Goal: Task Accomplishment & Management: Manage account settings

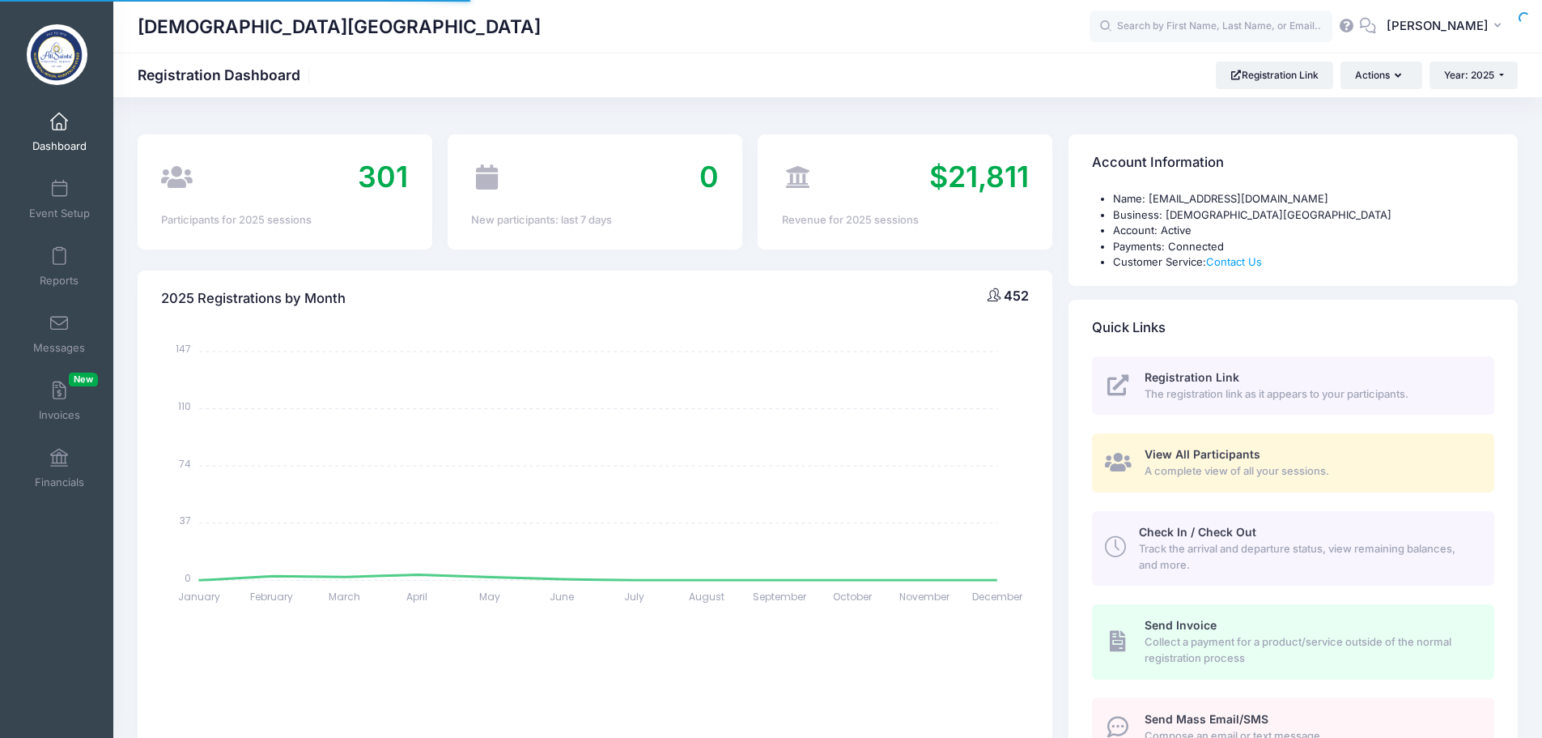
select select
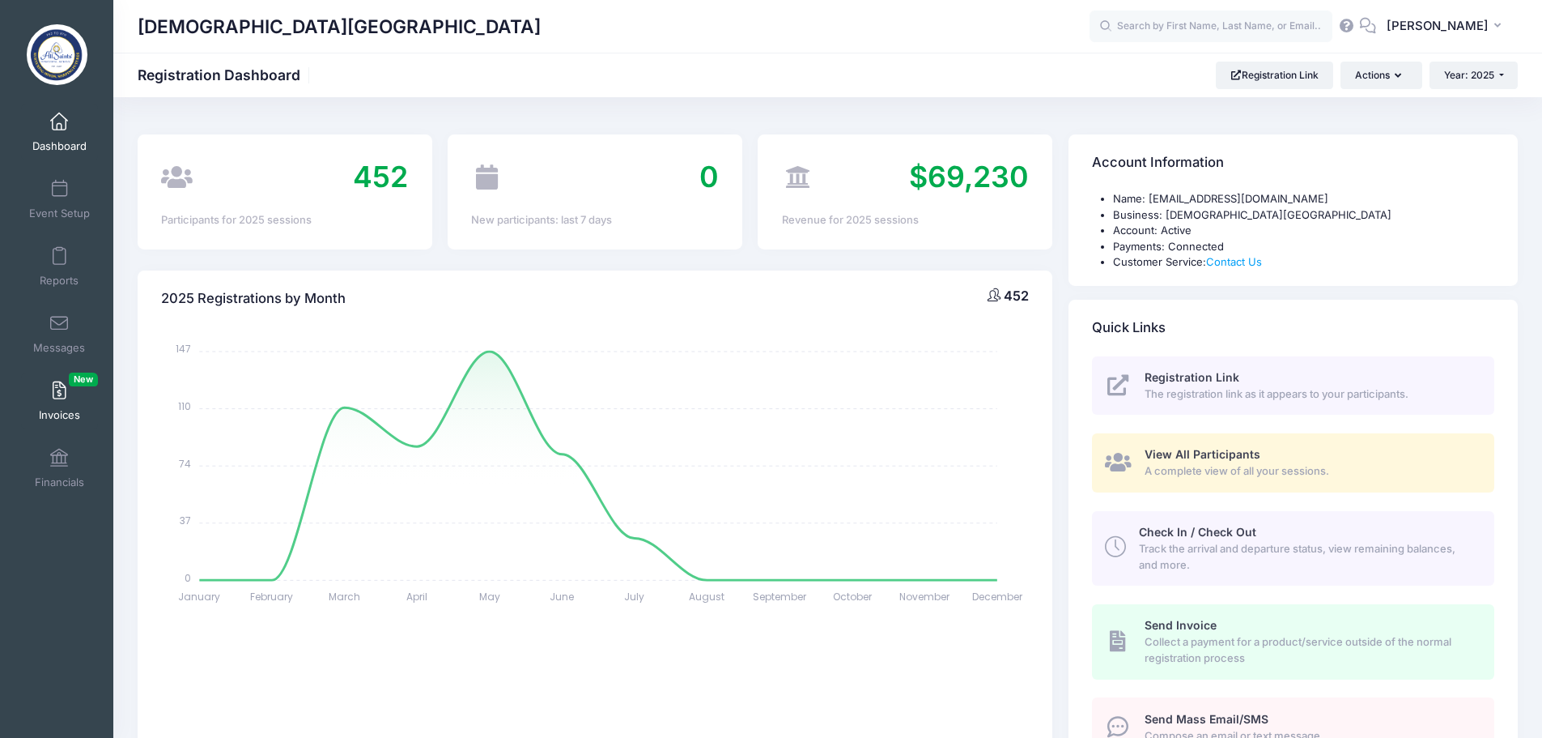
click at [53, 410] on span "Invoices New" at bounding box center [59, 415] width 41 height 14
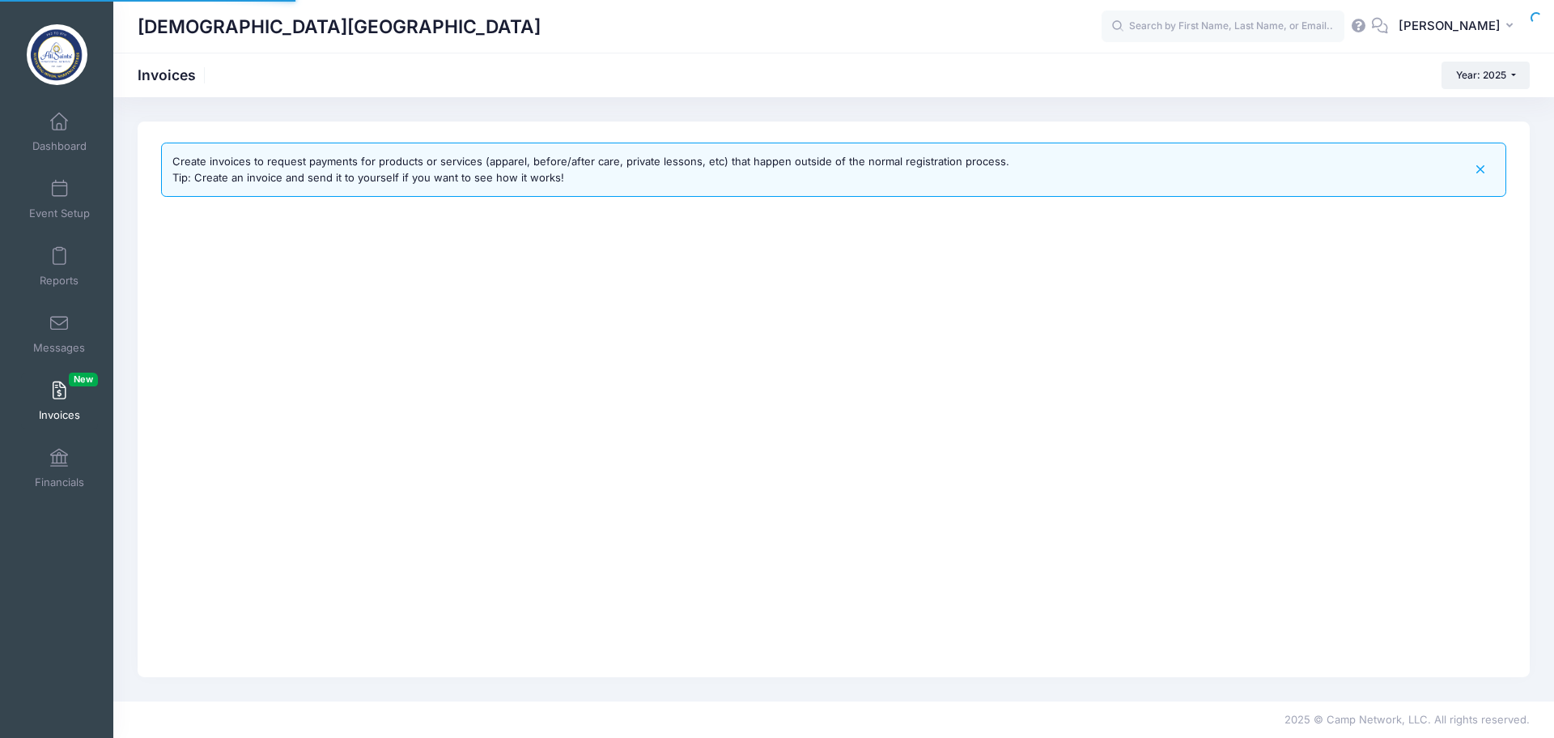
select select
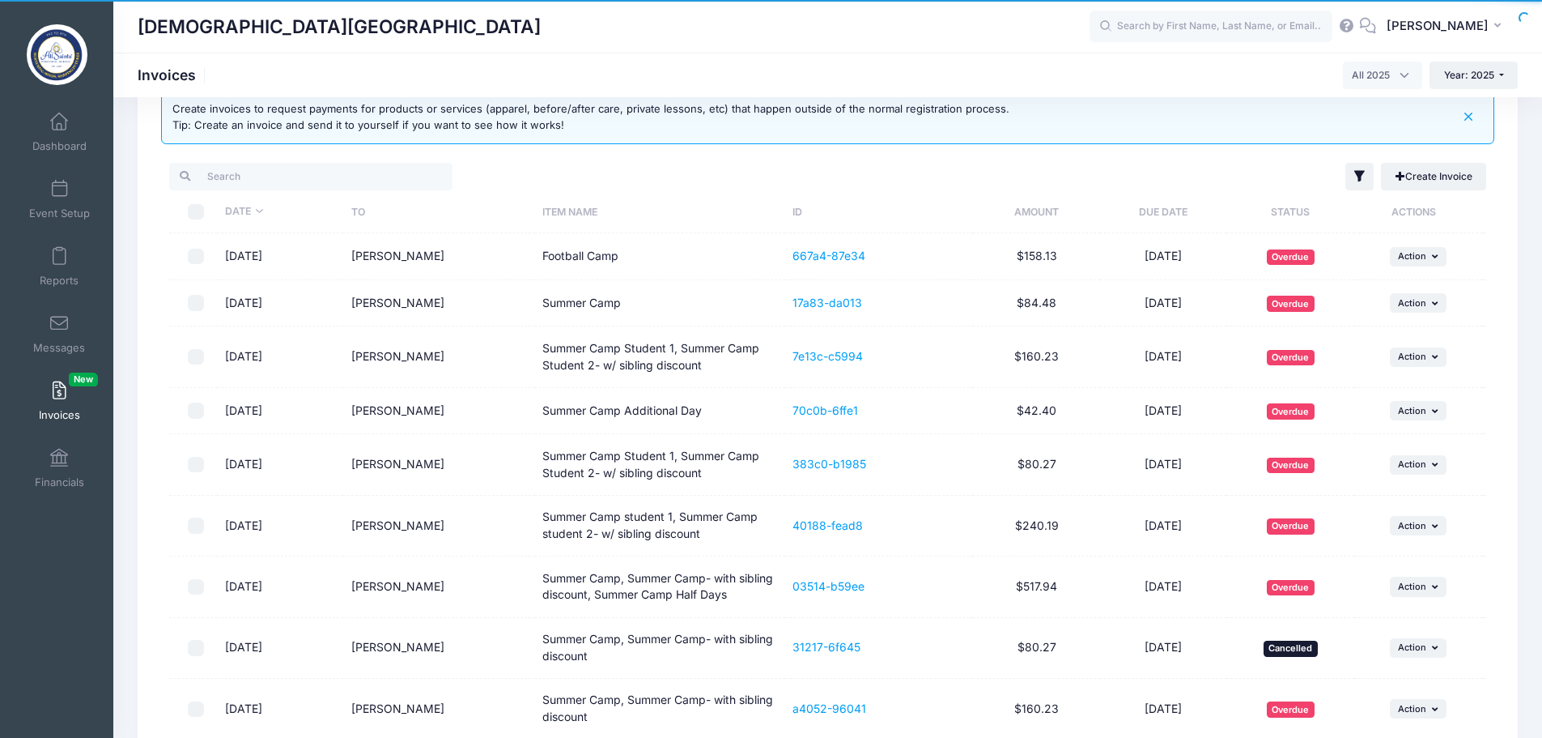
scroll to position [81, 0]
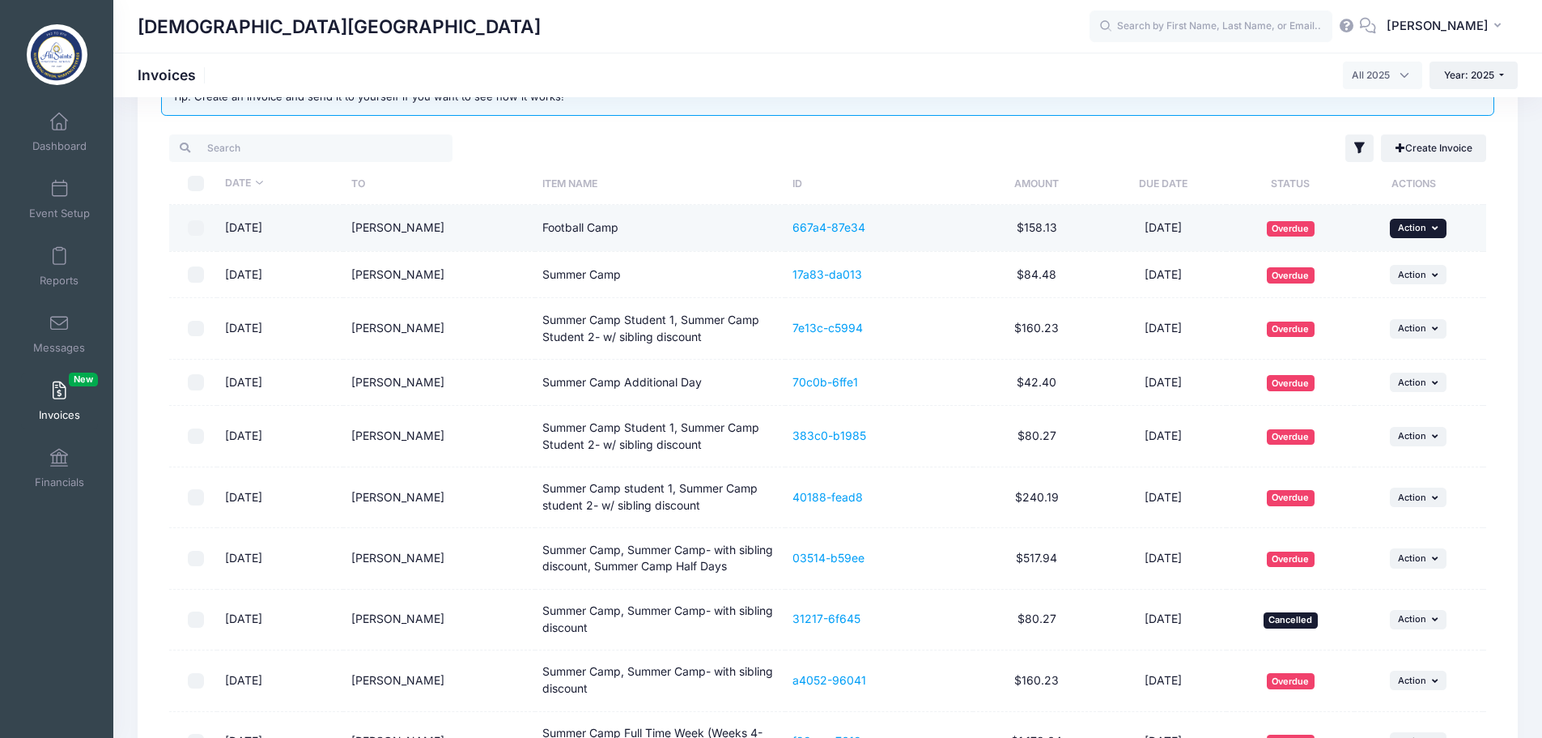
click at [1429, 231] on button "... Action" at bounding box center [1418, 228] width 57 height 19
click at [1409, 295] on link "Remind" at bounding box center [1396, 294] width 86 height 31
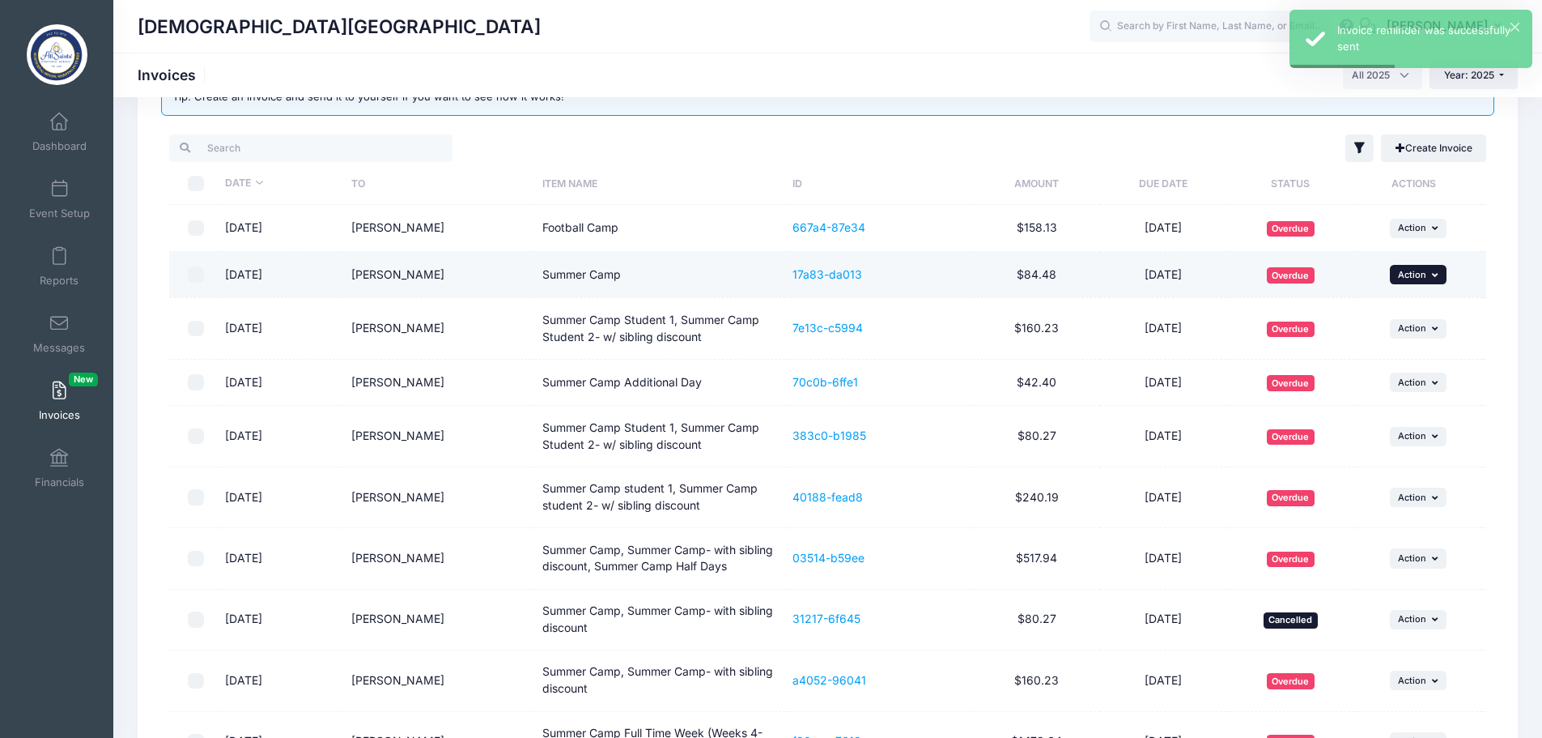
click at [1438, 278] on icon "button" at bounding box center [1437, 274] width 10 height 9
click at [1381, 346] on link "Remind" at bounding box center [1396, 340] width 86 height 31
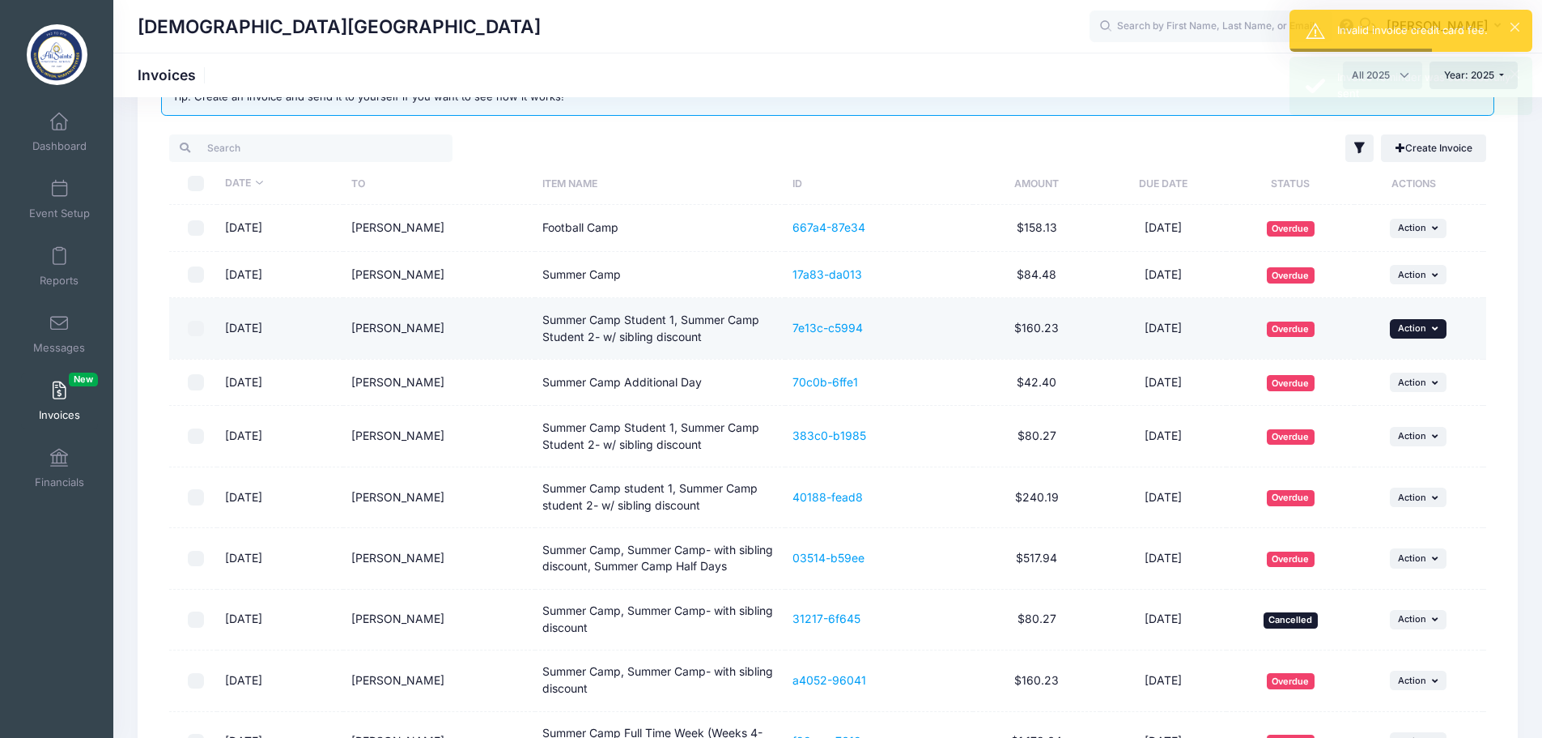
click at [1441, 334] on button "... Action" at bounding box center [1418, 328] width 57 height 19
click at [1383, 400] on link "Remind" at bounding box center [1396, 395] width 86 height 31
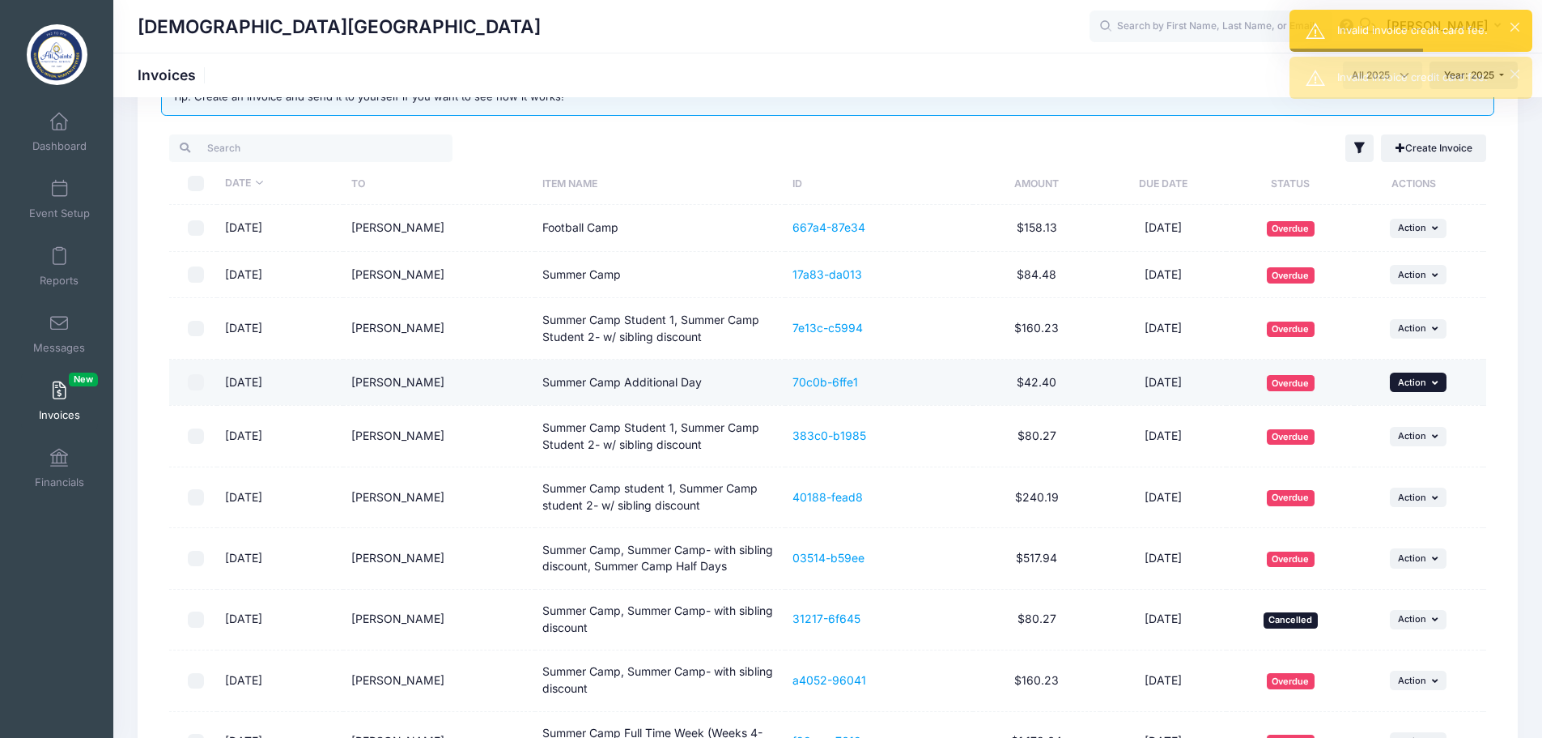
click at [1427, 384] on button "... Action" at bounding box center [1418, 381] width 57 height 19
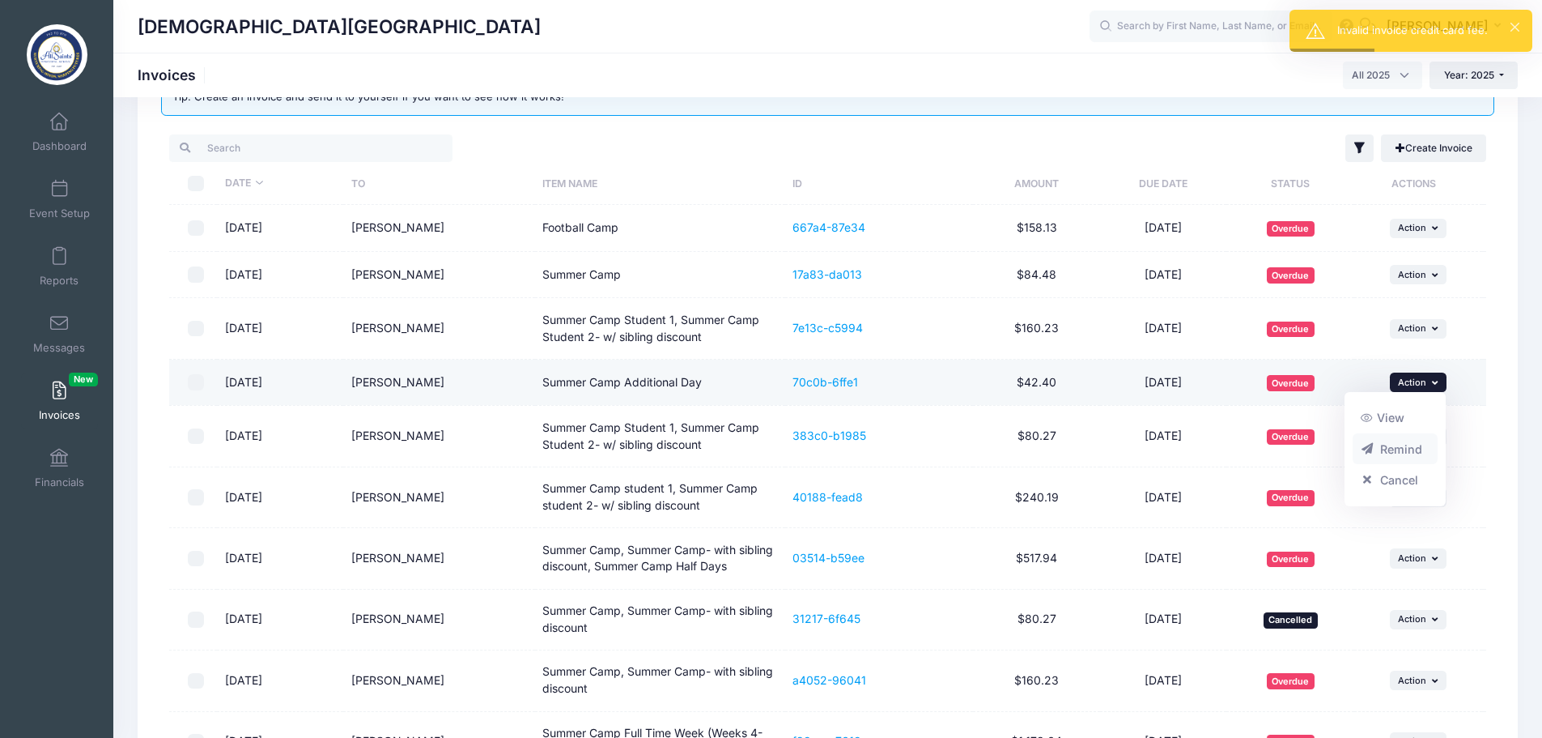
click at [1391, 447] on link "Remind" at bounding box center [1396, 448] width 86 height 31
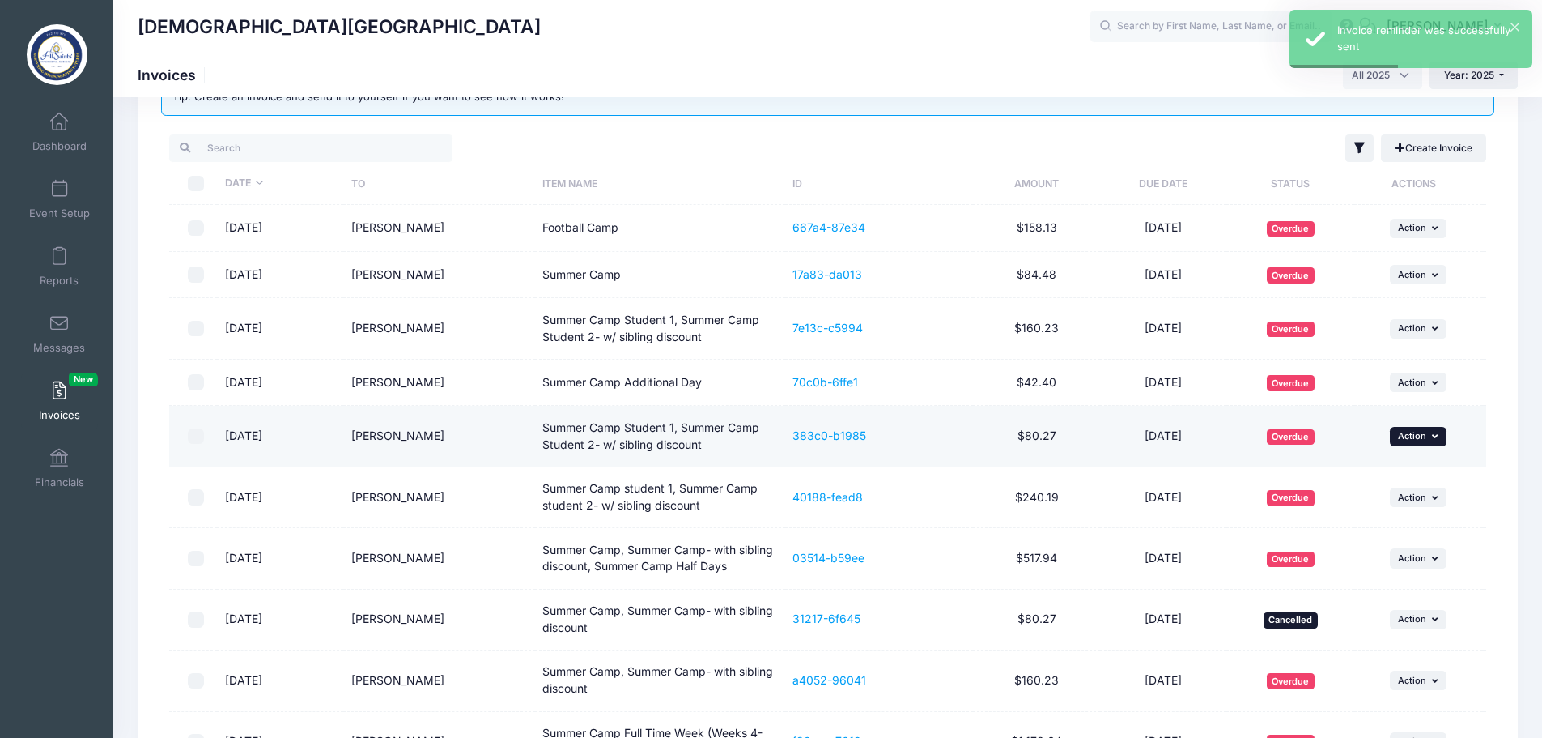
click at [1433, 440] on icon "button" at bounding box center [1437, 435] width 10 height 9
click at [1392, 506] on link "Remind" at bounding box center [1396, 502] width 86 height 31
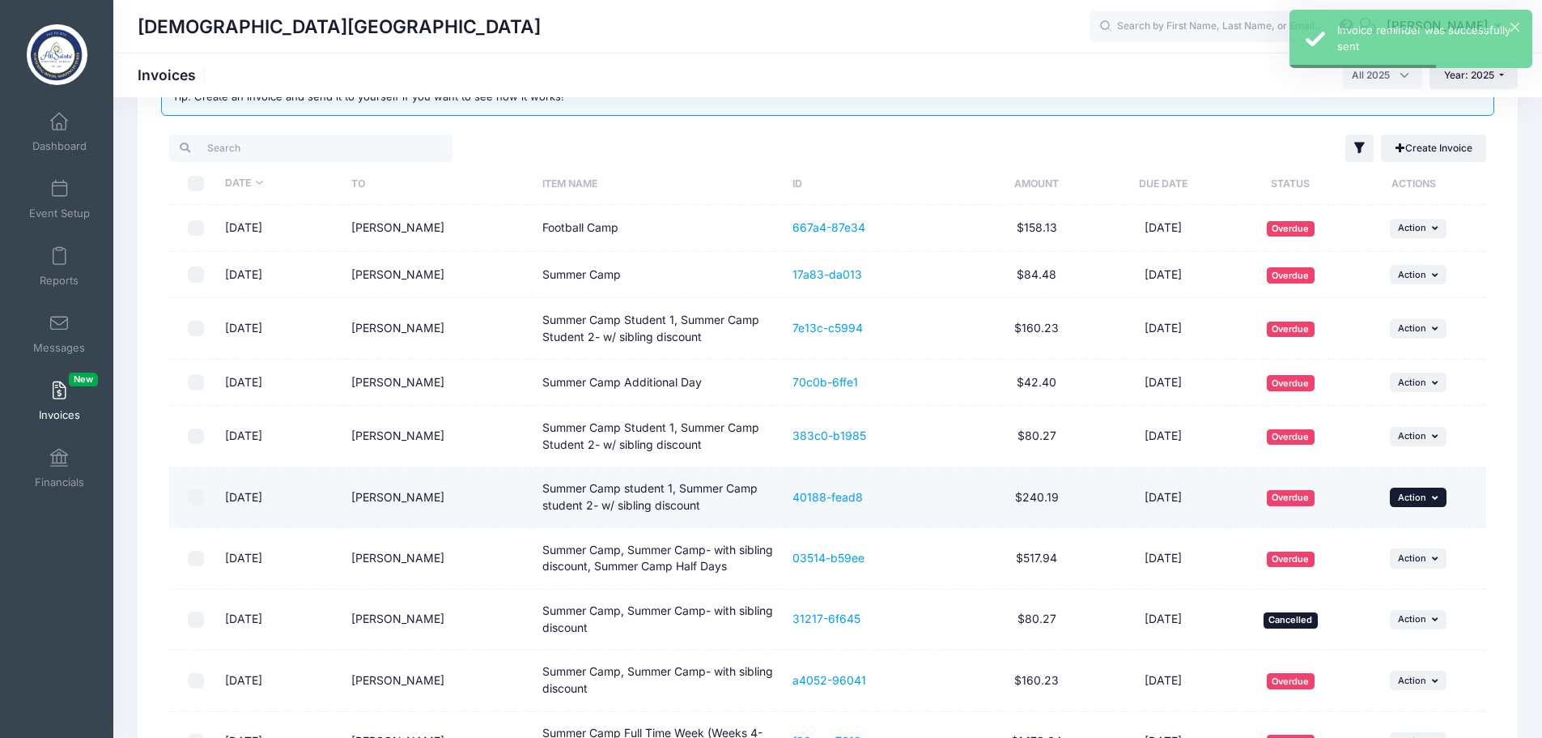
click at [1438, 501] on icon "button" at bounding box center [1437, 497] width 10 height 9
click at [1404, 562] on link "Remind" at bounding box center [1396, 563] width 86 height 31
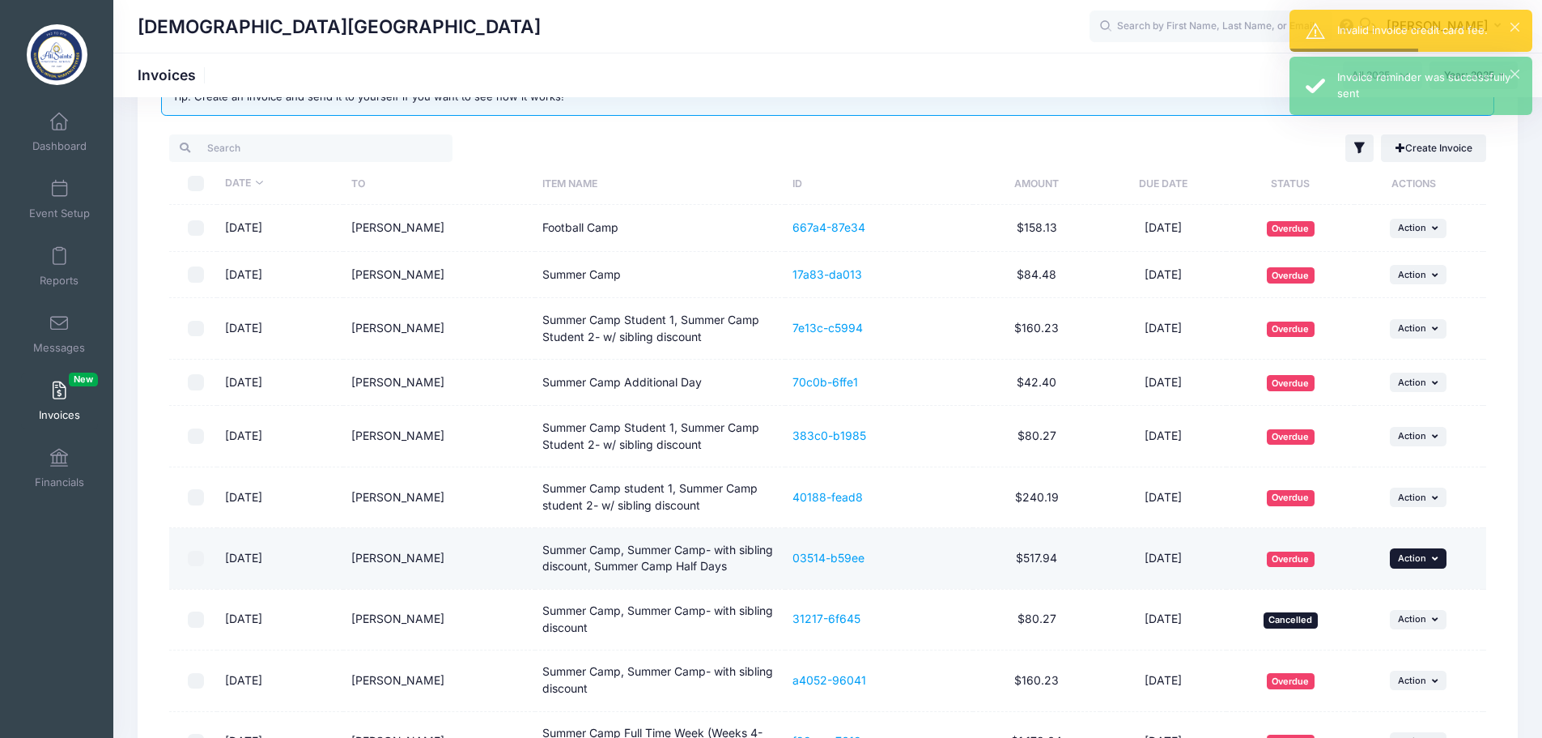
click at [1432, 557] on icon "button" at bounding box center [1437, 558] width 10 height 9
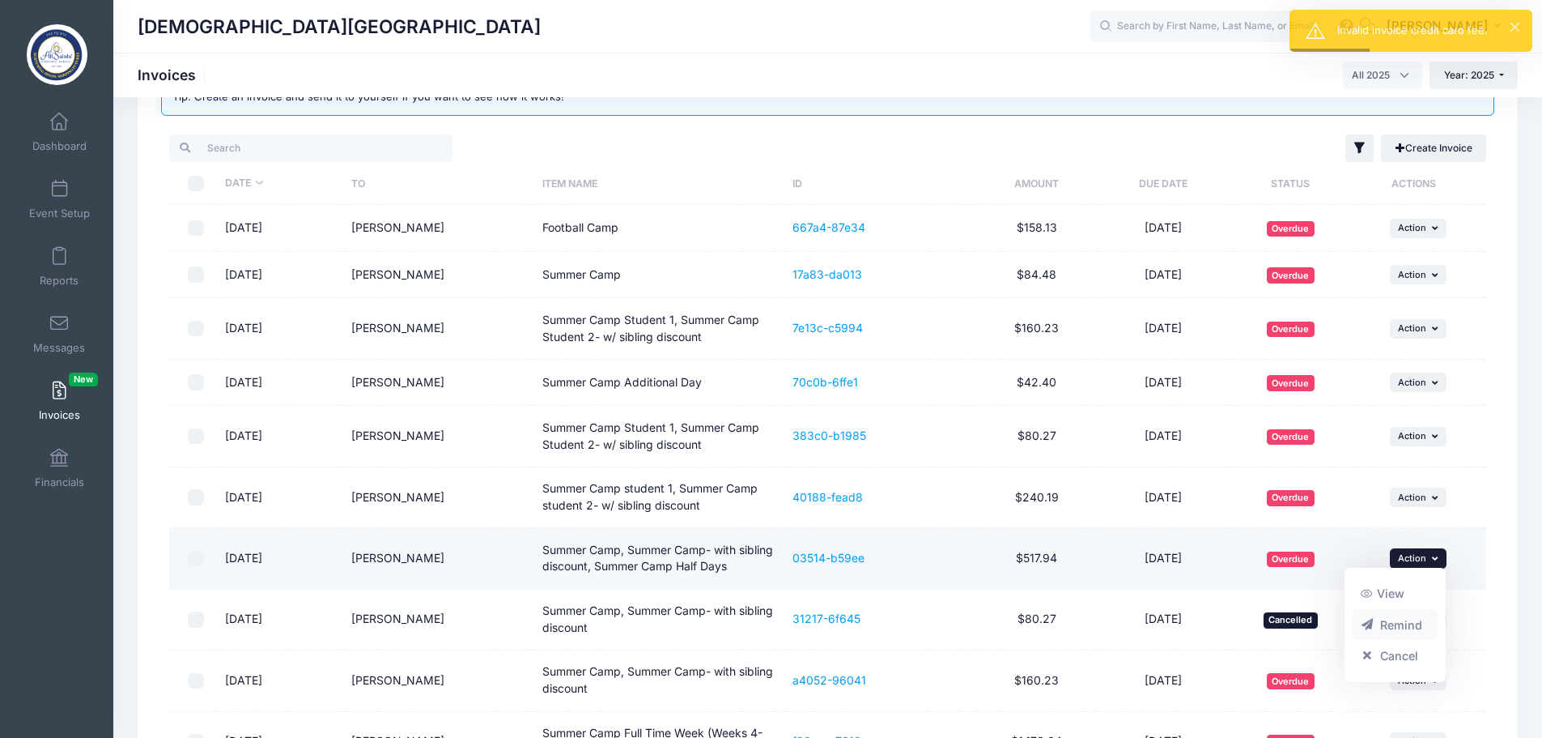
click at [1381, 629] on link "Remind" at bounding box center [1396, 624] width 86 height 31
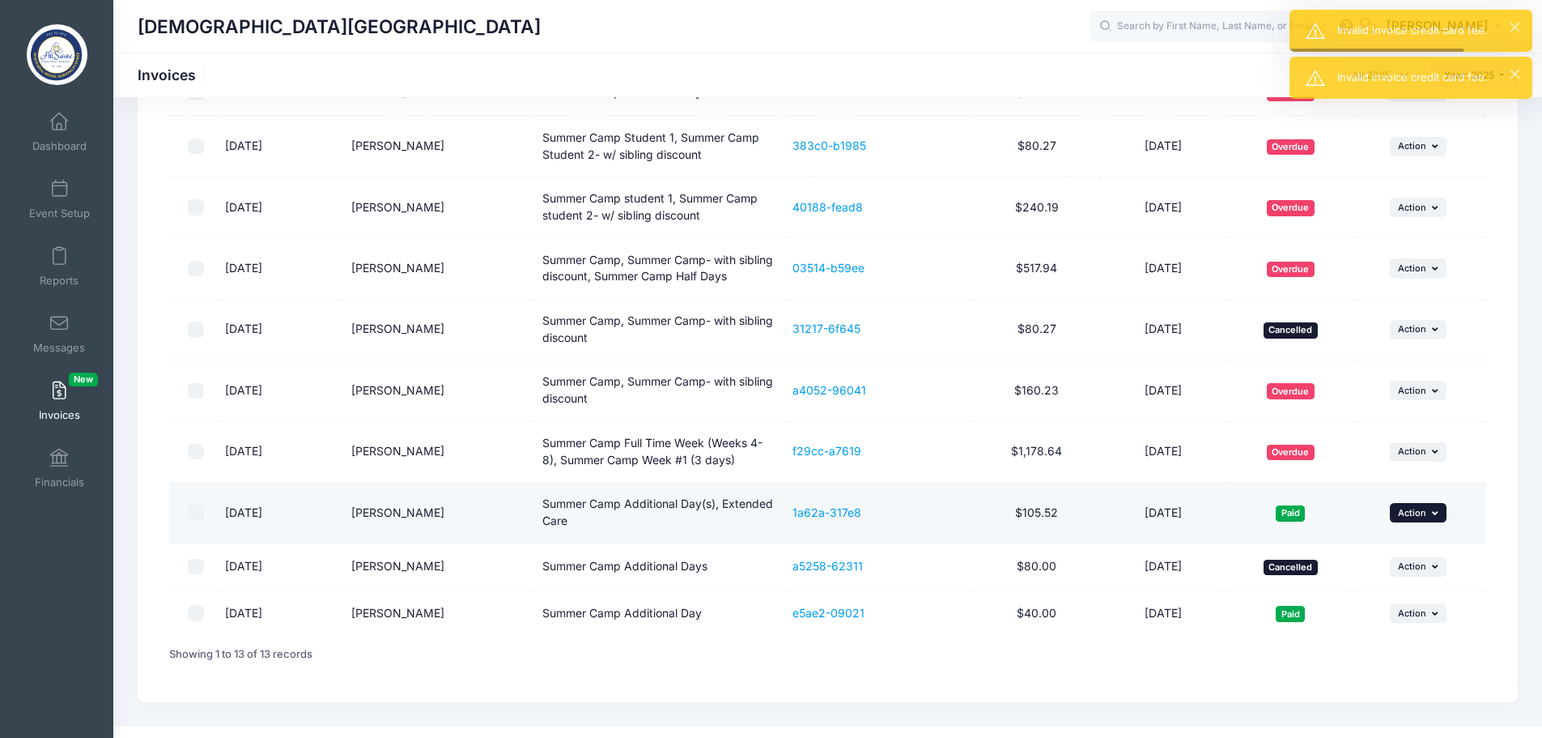
scroll to position [396, 0]
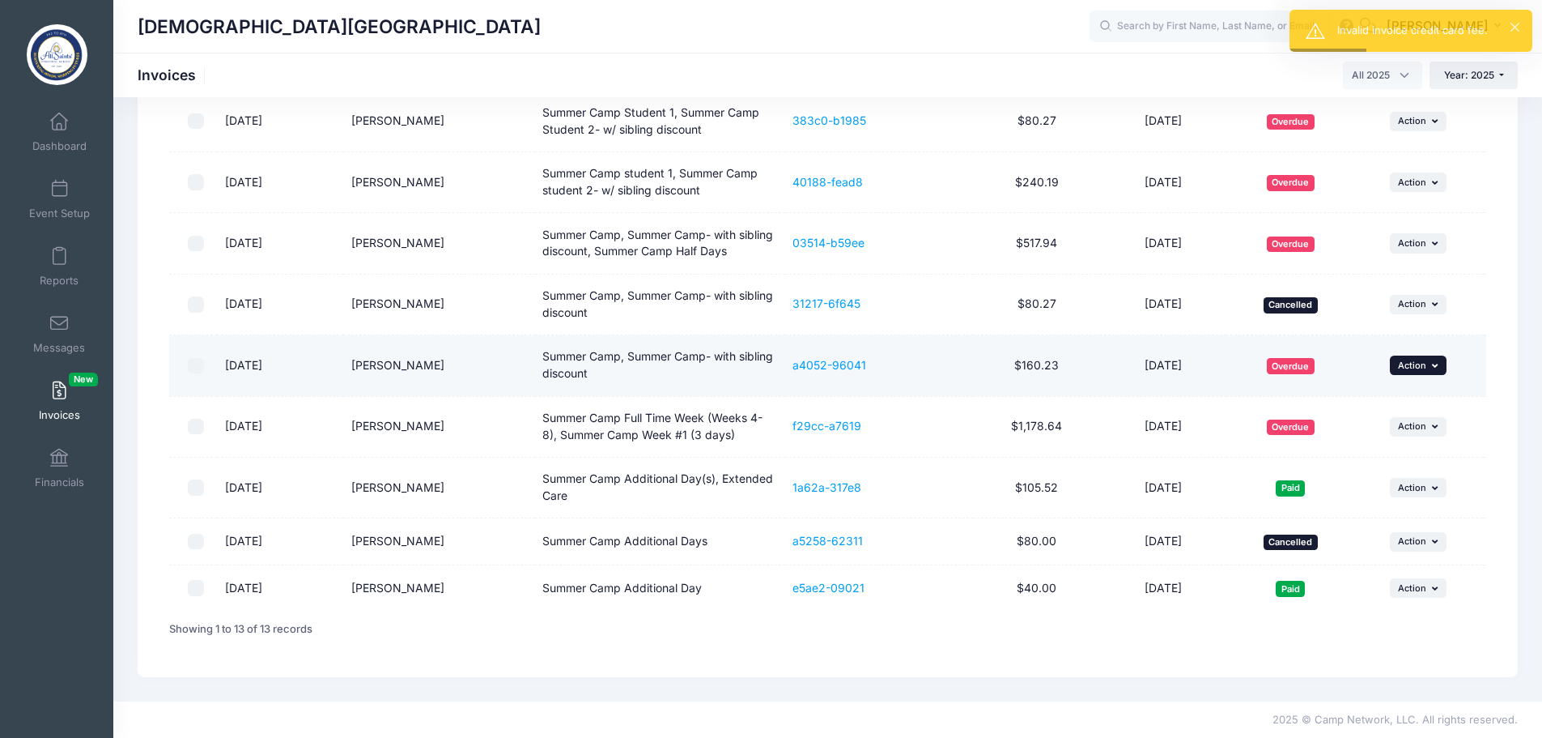
click at [1436, 370] on button "... Action" at bounding box center [1418, 364] width 57 height 19
click at [1375, 431] on link "Remind" at bounding box center [1396, 431] width 86 height 31
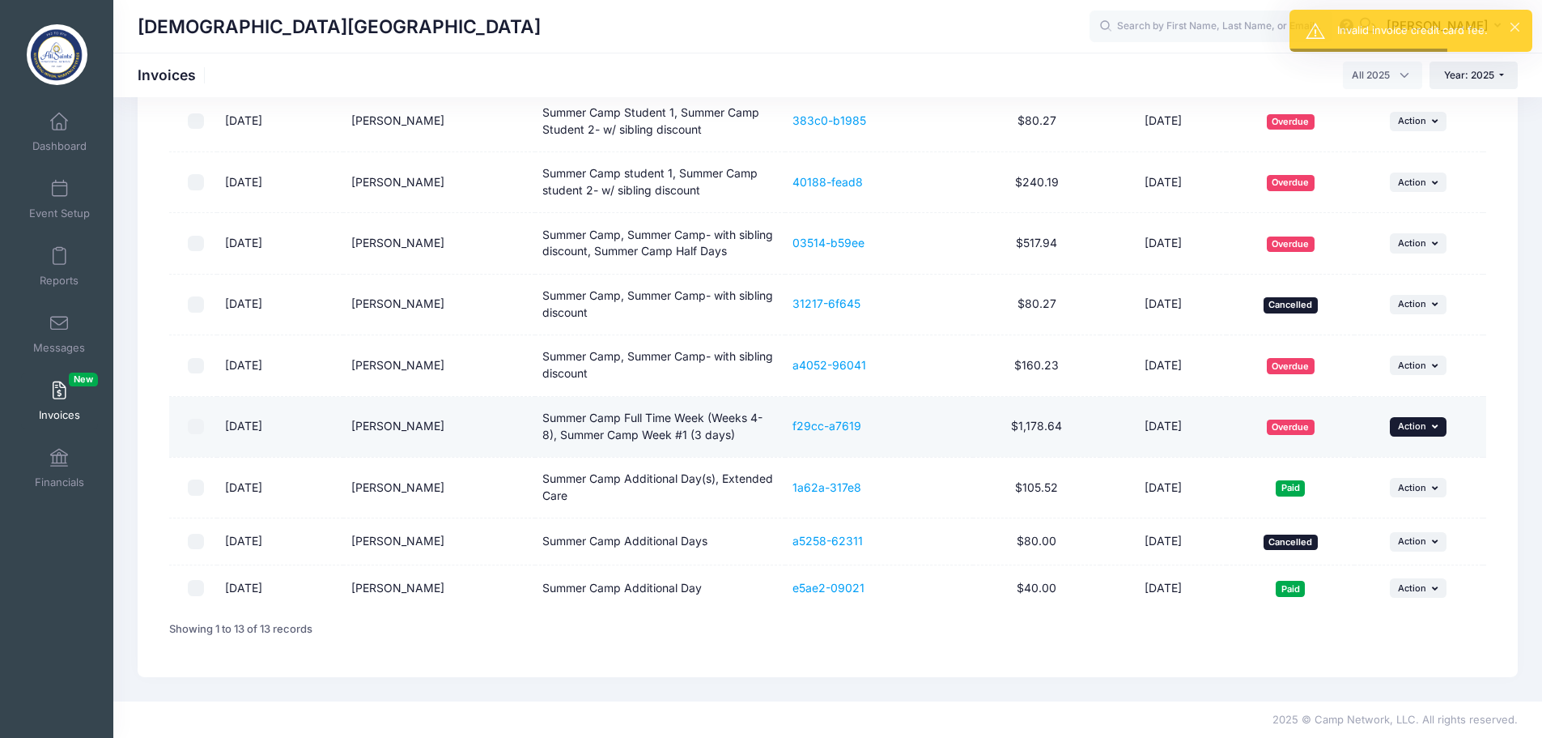
click at [1437, 430] on icon "button" at bounding box center [1437, 426] width 10 height 9
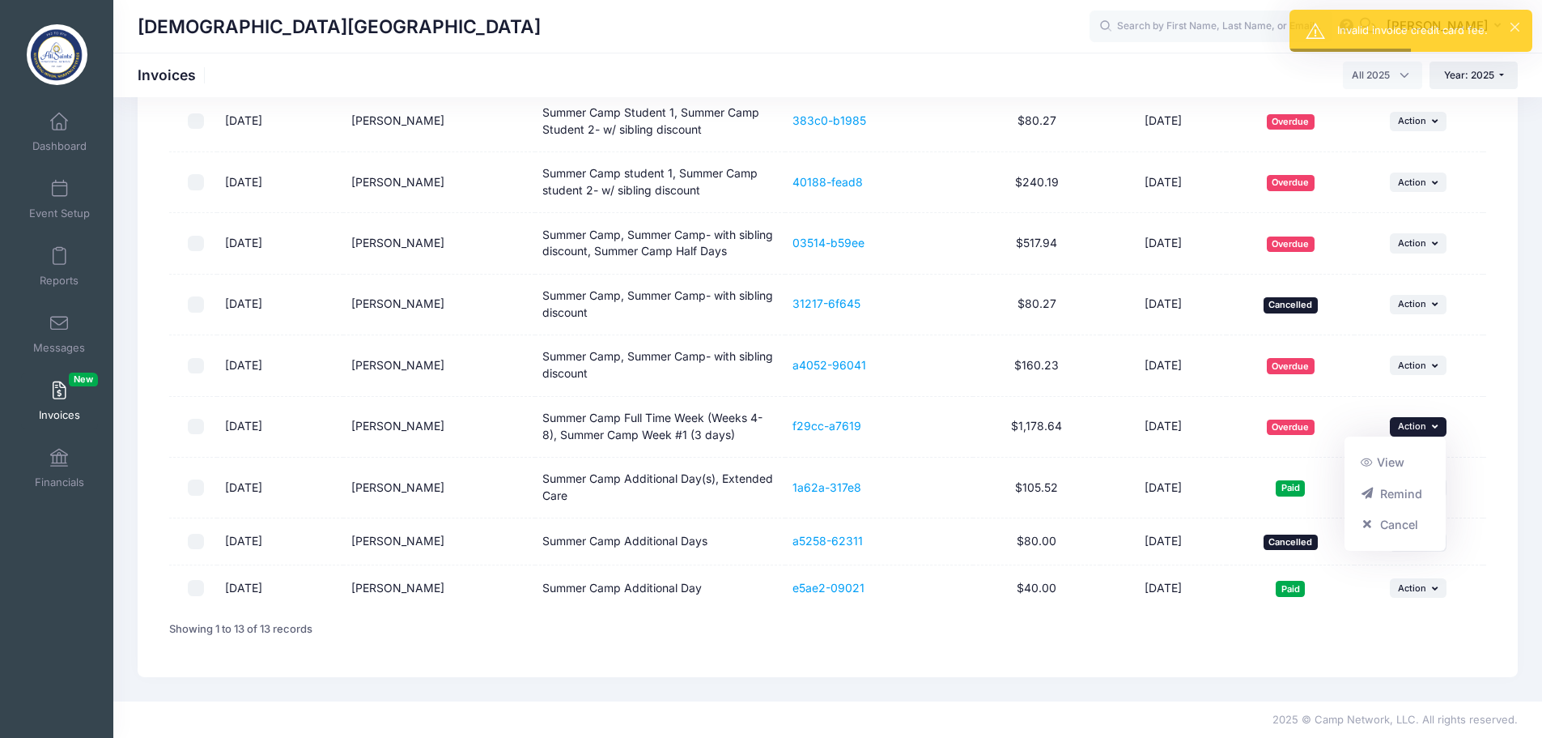
click at [1409, 491] on link "Remind" at bounding box center [1396, 493] width 86 height 31
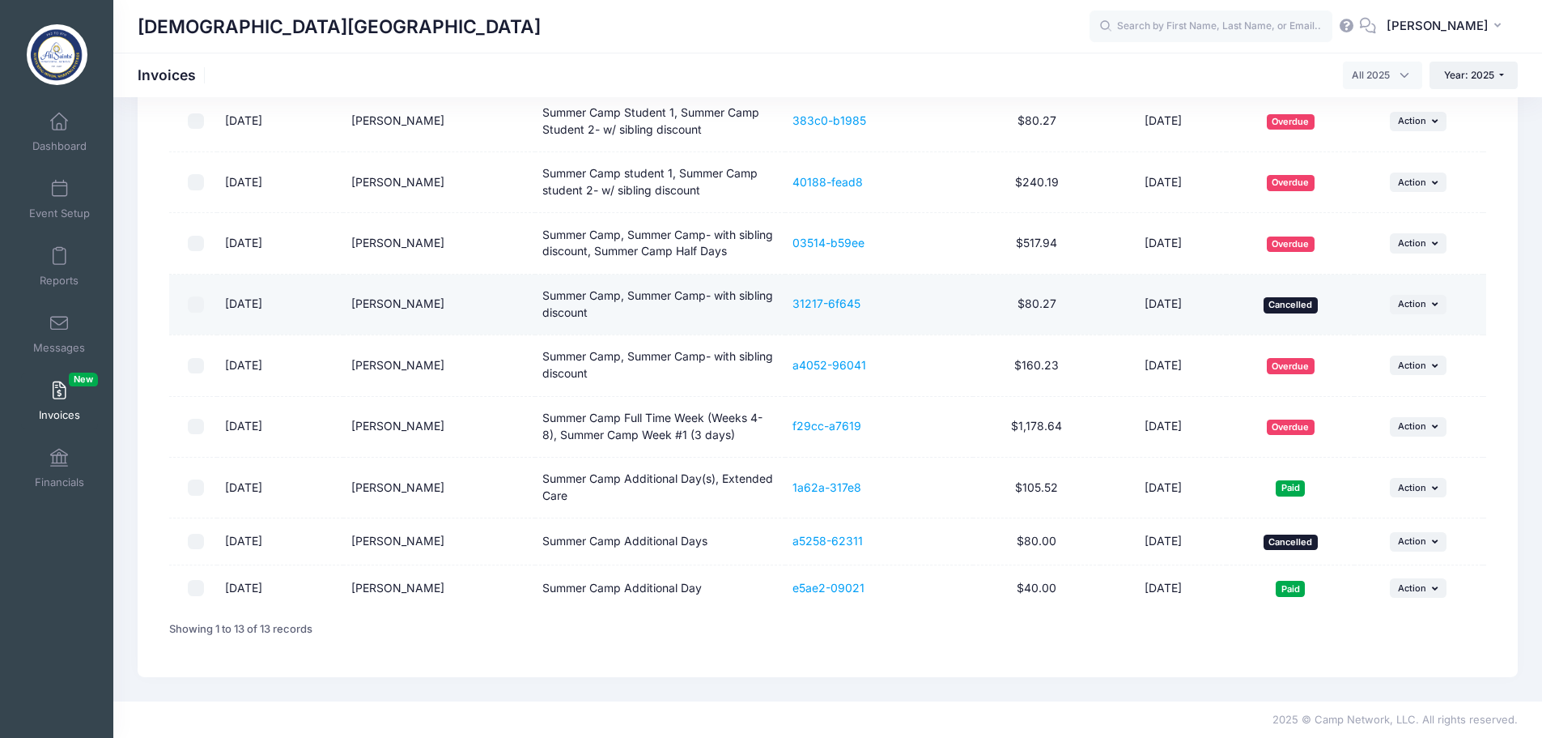
scroll to position [0, 0]
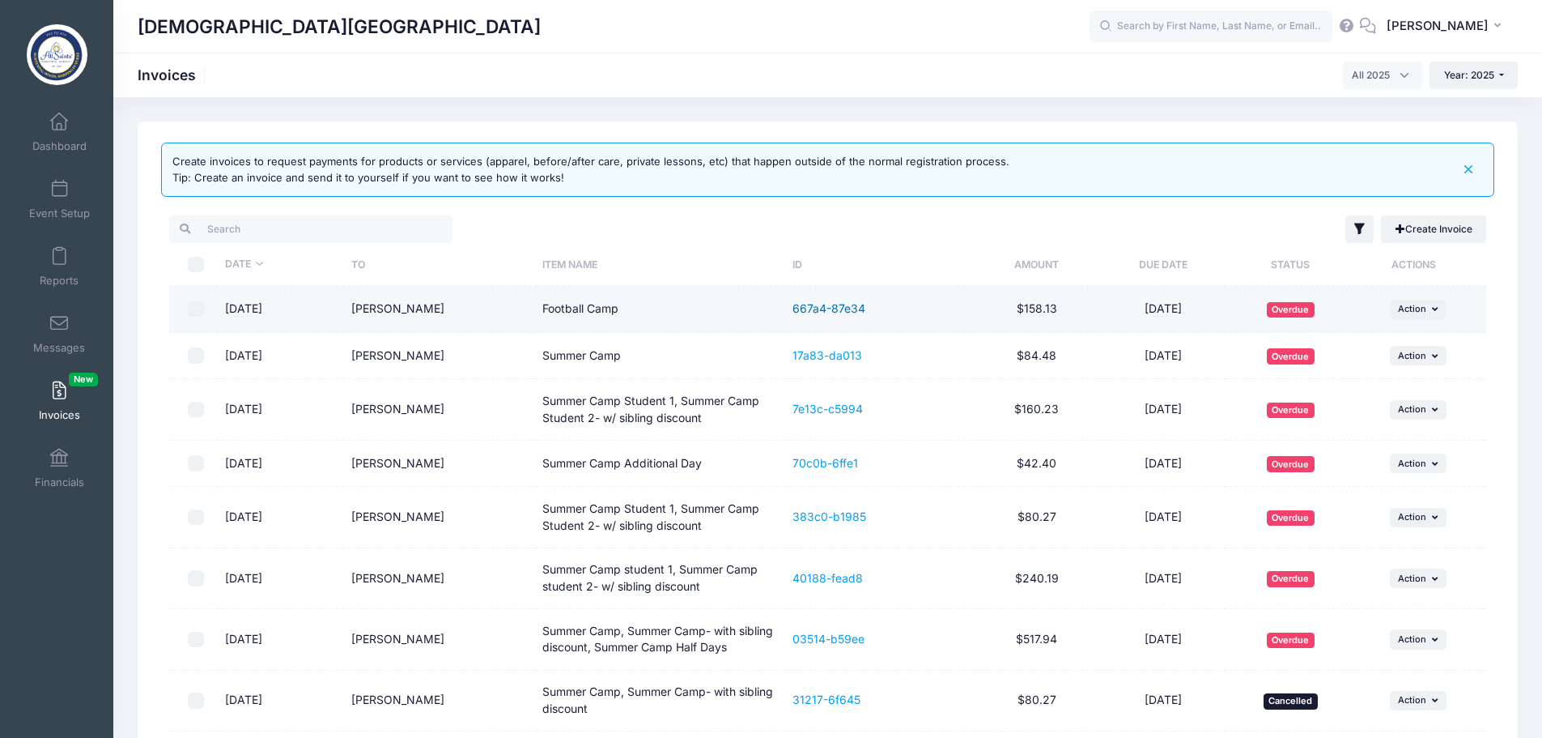
click at [830, 308] on link "667a4-87e34" at bounding box center [829, 308] width 73 height 14
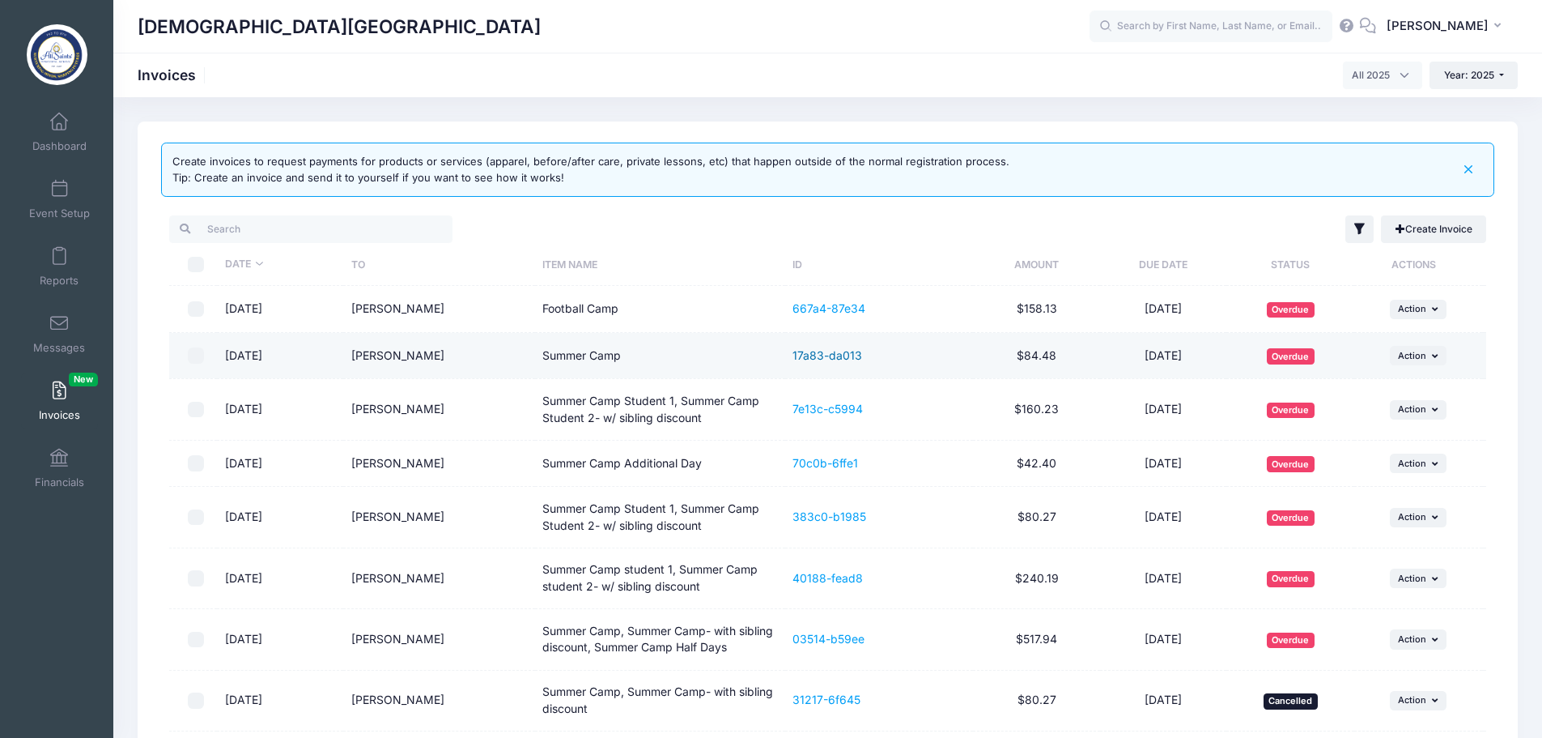
click at [819, 353] on link "17a83-da013" at bounding box center [828, 355] width 70 height 14
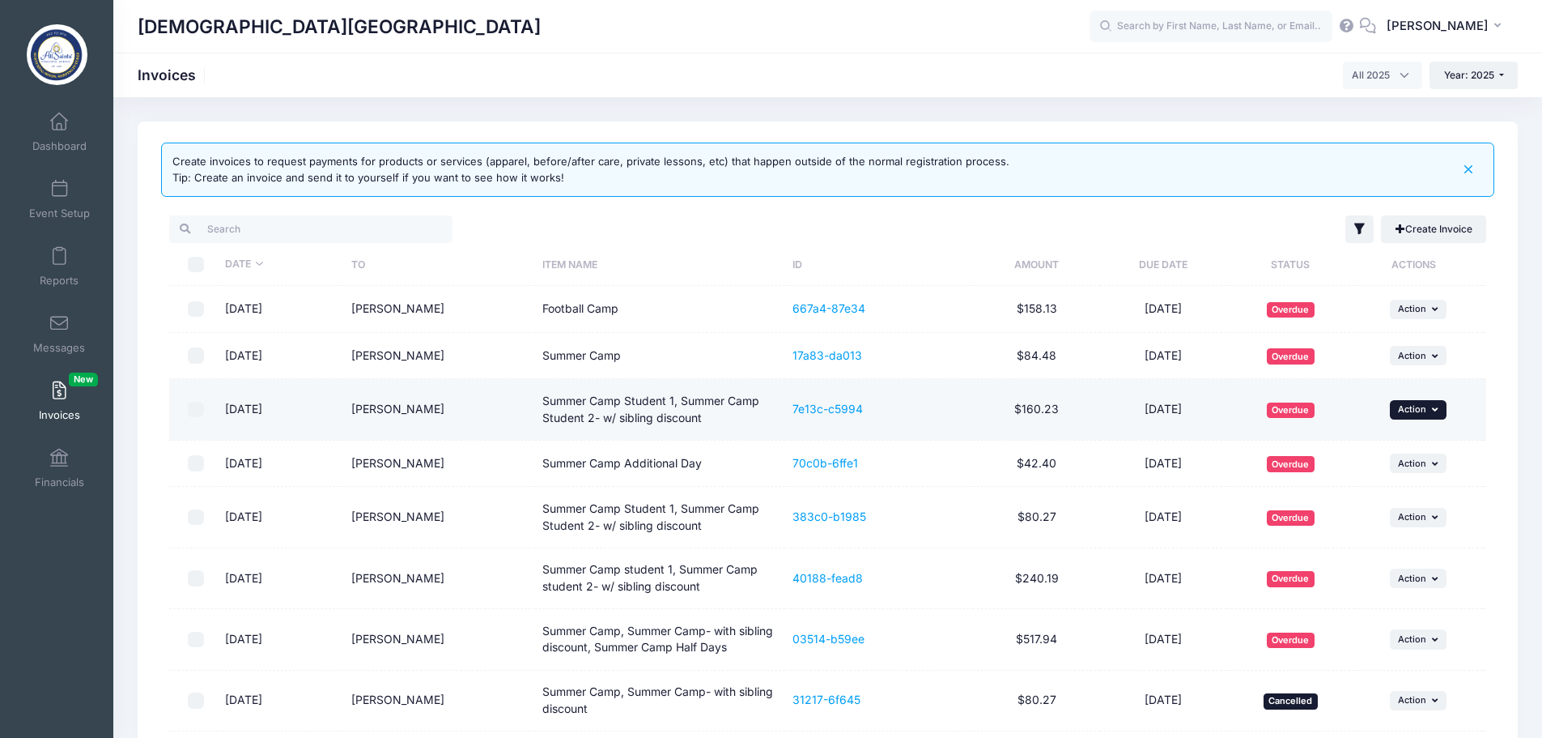
click at [1420, 410] on span "Action" at bounding box center [1412, 408] width 28 height 11
click at [853, 404] on link "7e13c-c5994" at bounding box center [828, 409] width 70 height 14
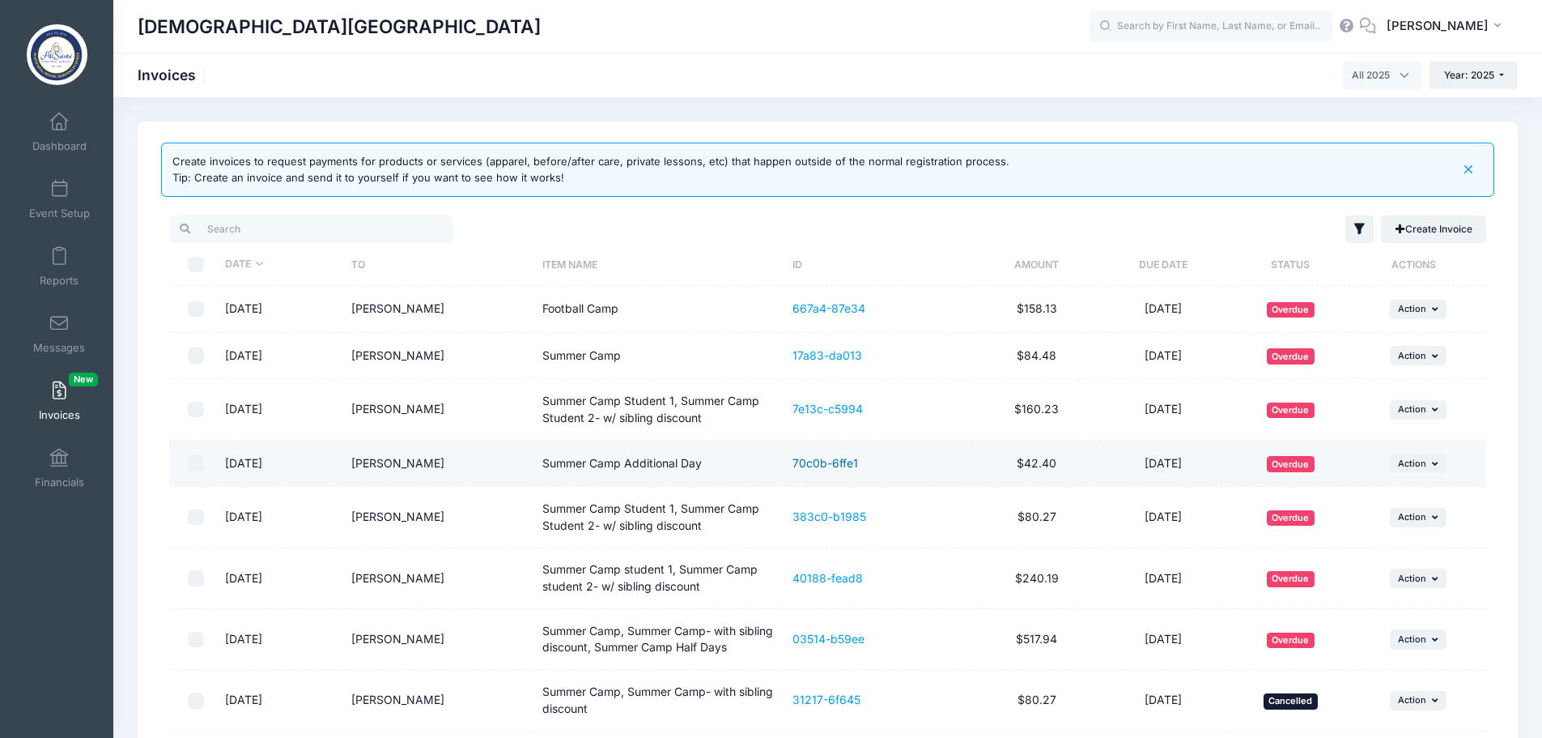
click at [823, 457] on link "70c0b-6ffe1" at bounding box center [826, 463] width 66 height 14
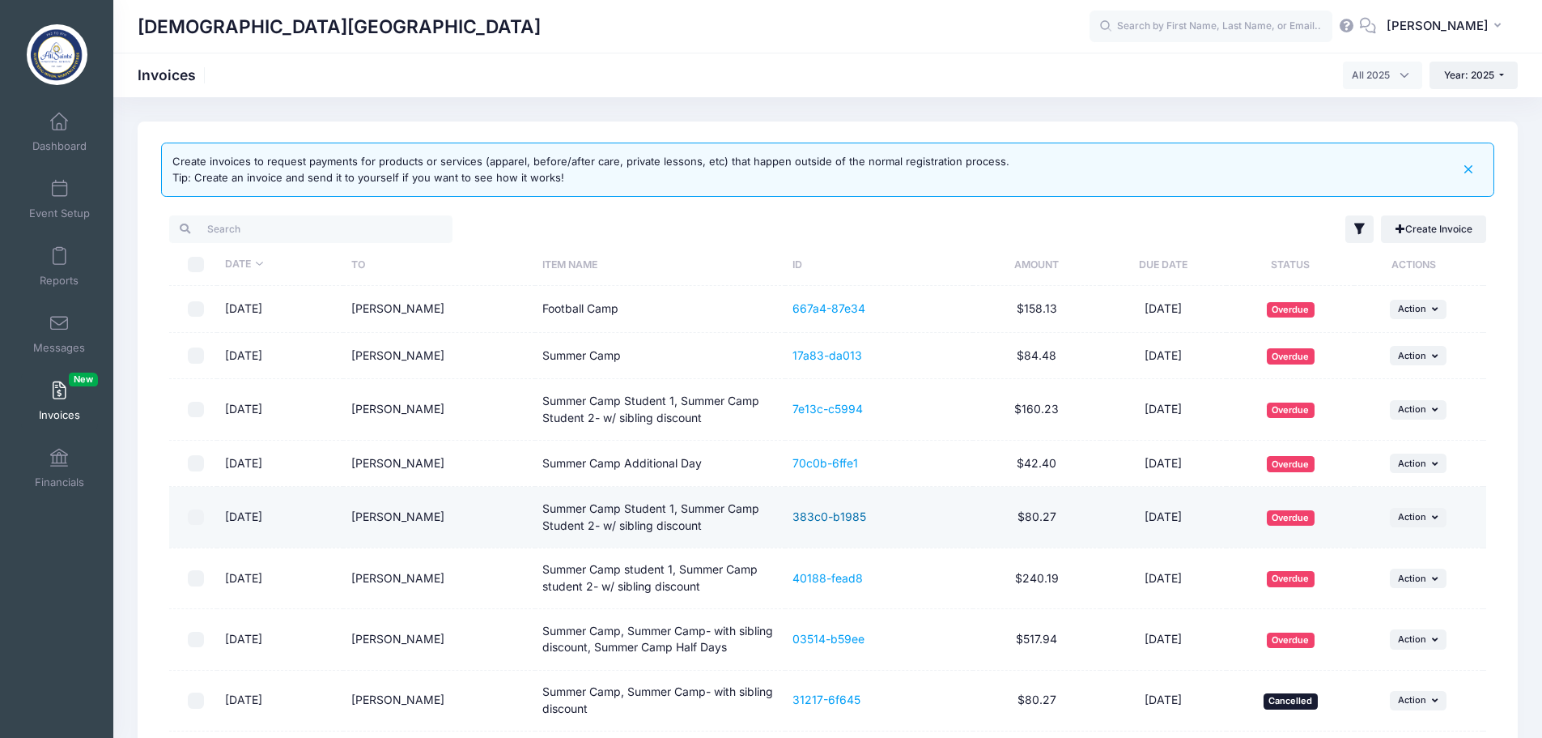
click at [806, 514] on link "383c0-b1985" at bounding box center [830, 516] width 74 height 14
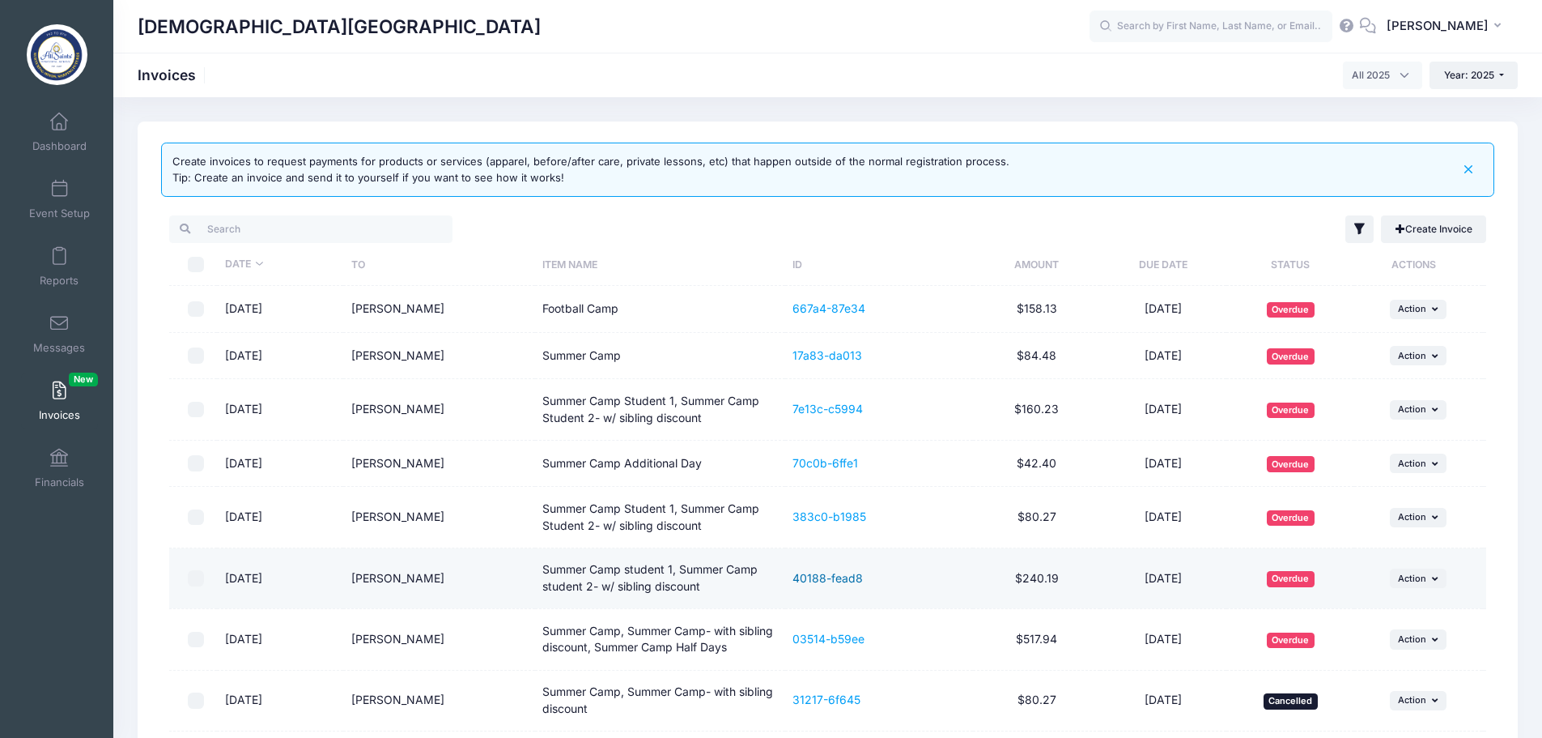
click at [844, 578] on link "40188-fead8" at bounding box center [828, 578] width 70 height 14
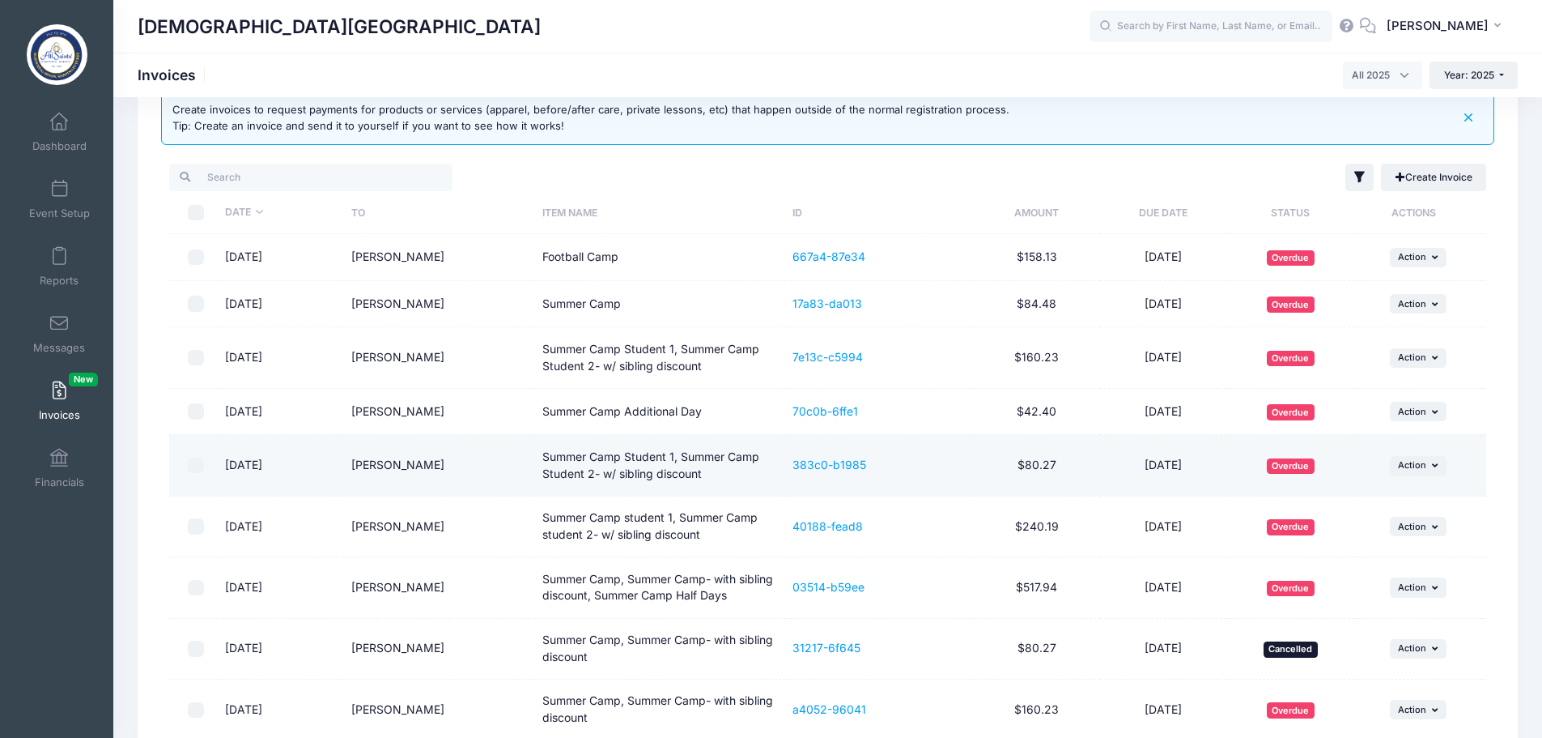
scroll to position [81, 0]
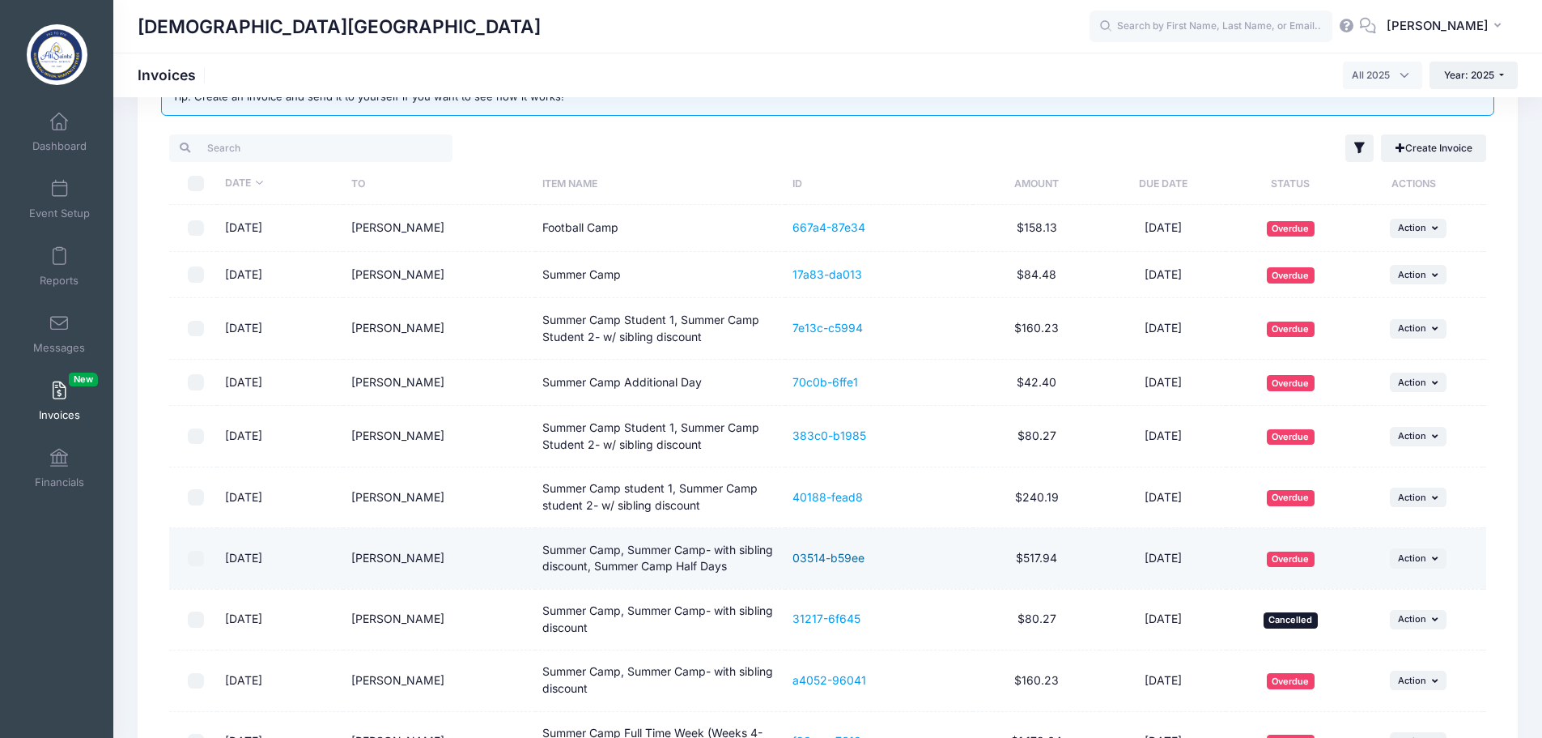
click at [845, 559] on link "03514-b59ee" at bounding box center [829, 558] width 72 height 14
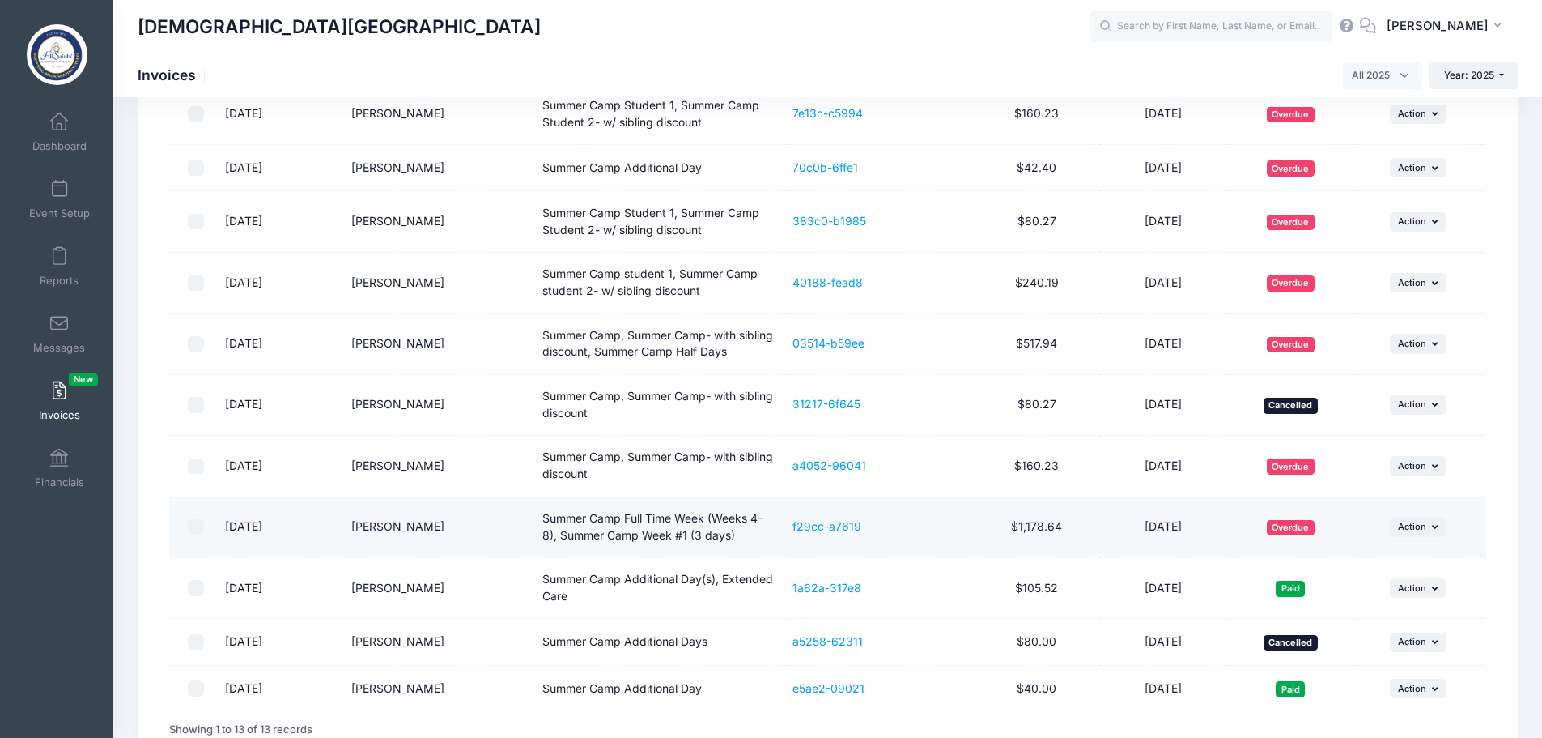
scroll to position [324, 0]
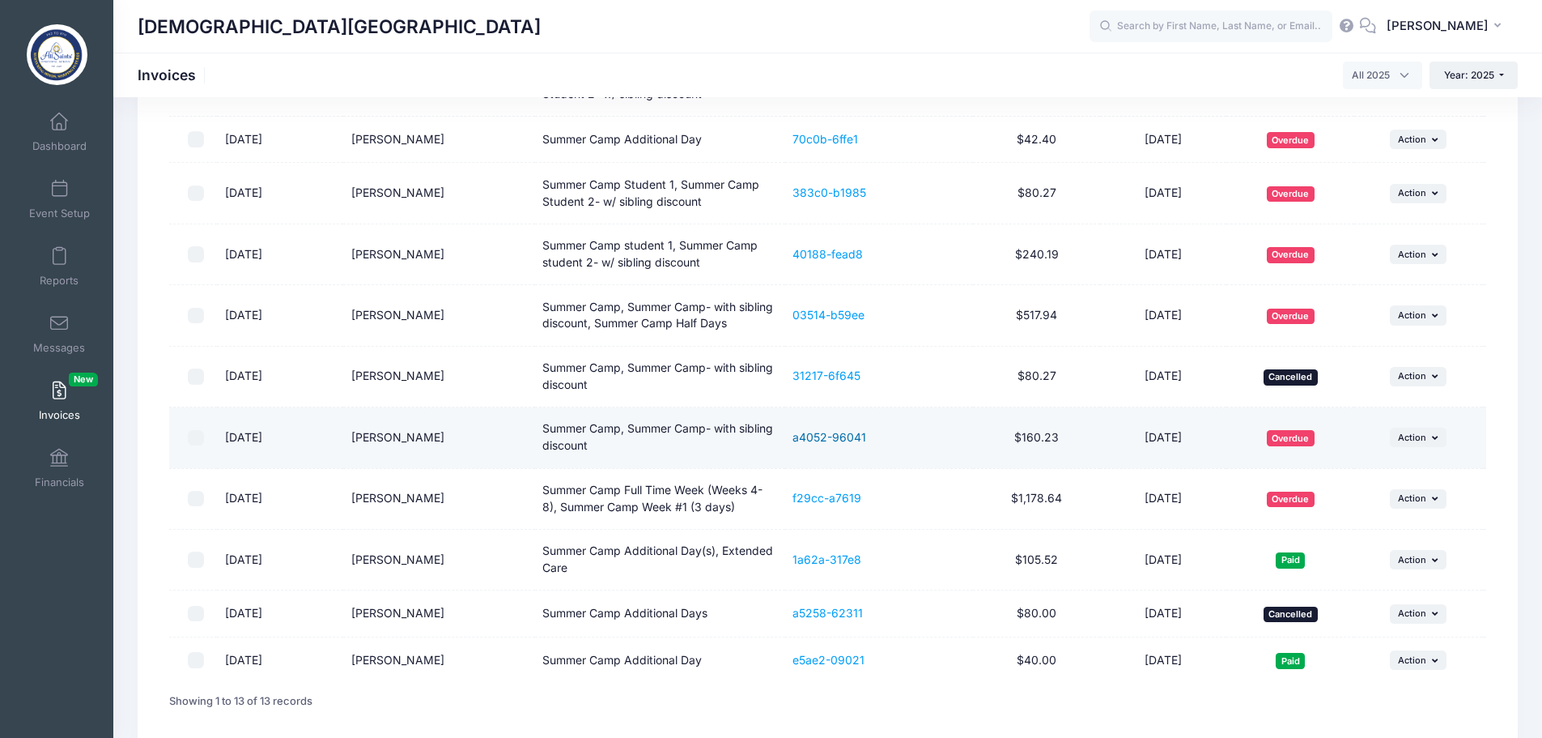
click at [846, 438] on link "a4052-96041" at bounding box center [830, 437] width 74 height 14
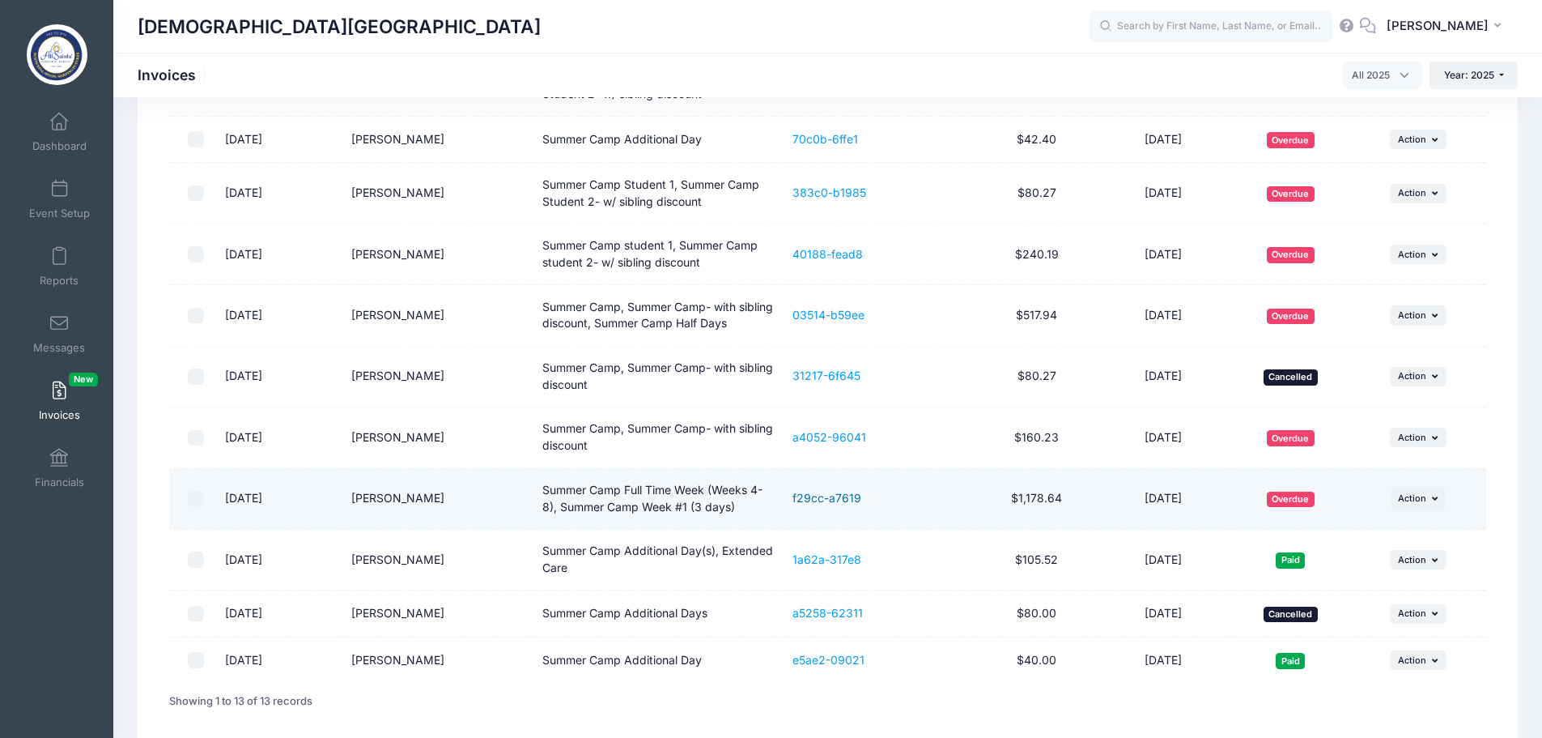
click at [820, 500] on link "f29cc-a7619" at bounding box center [827, 498] width 69 height 14
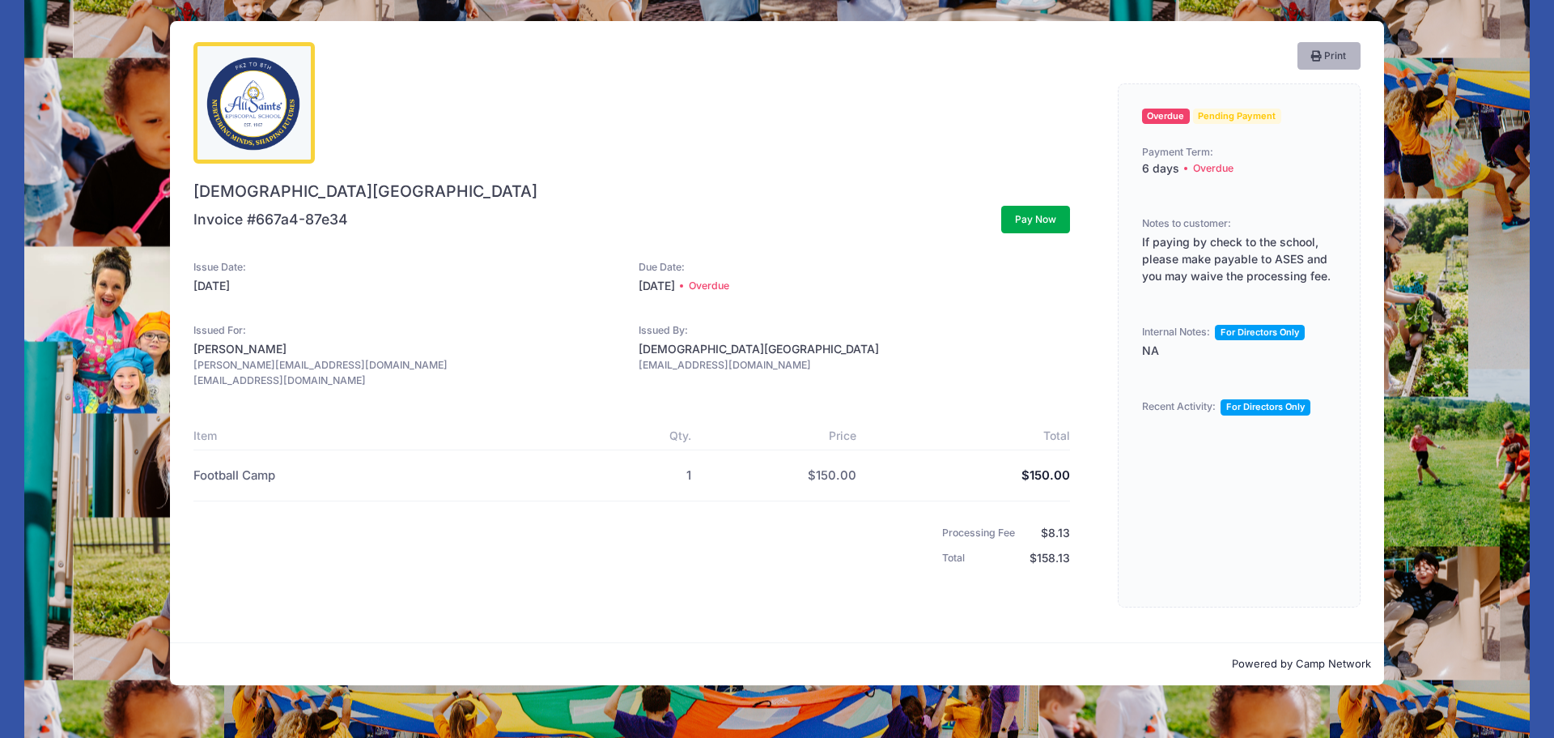
click at [1337, 62] on button "Print" at bounding box center [1329, 56] width 63 height 28
click at [1328, 57] on button "Print" at bounding box center [1329, 56] width 63 height 28
click at [1354, 58] on button "Print" at bounding box center [1329, 56] width 63 height 28
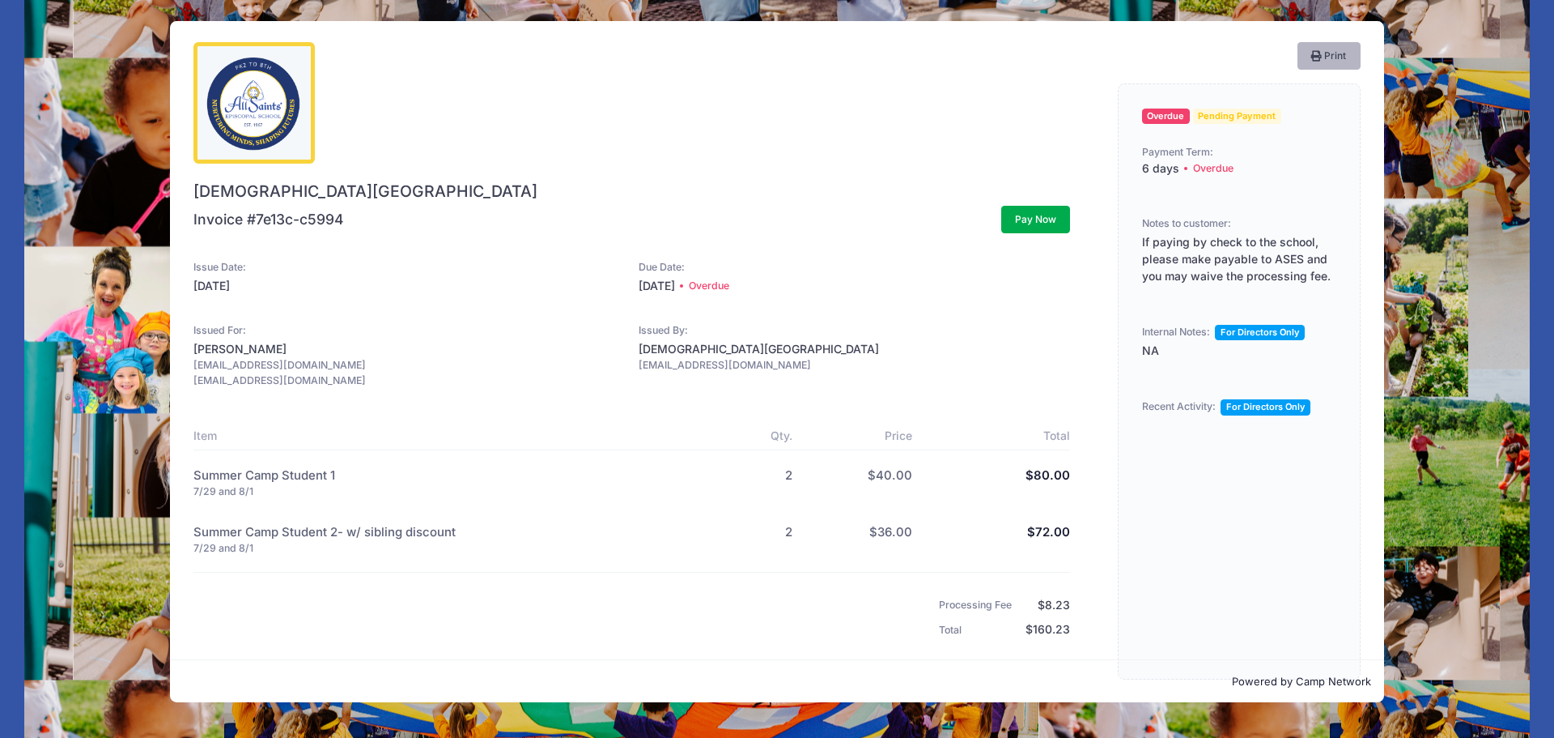
click at [1337, 64] on button "Print" at bounding box center [1329, 56] width 63 height 28
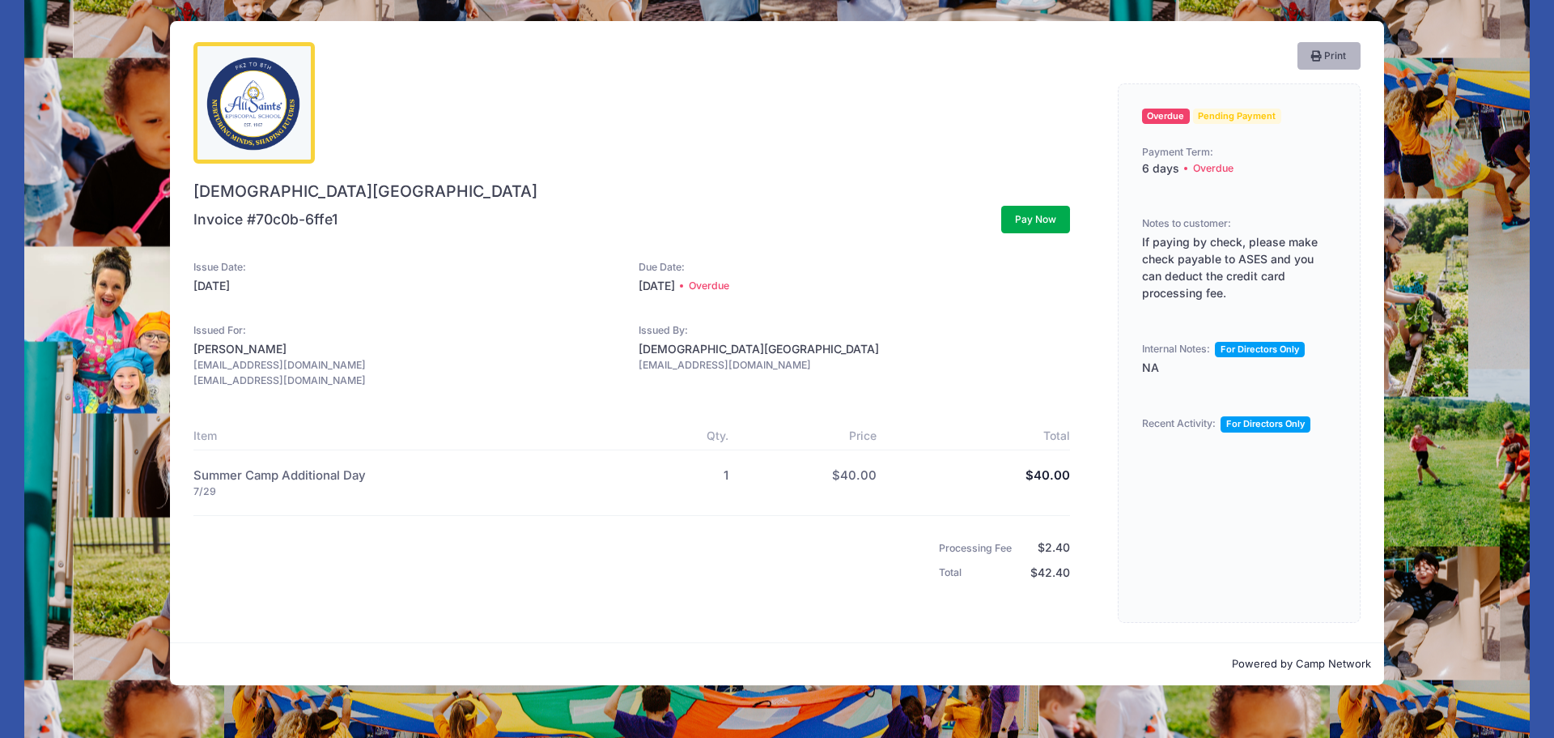
click at [1315, 57] on icon "button" at bounding box center [1317, 57] width 13 height 0
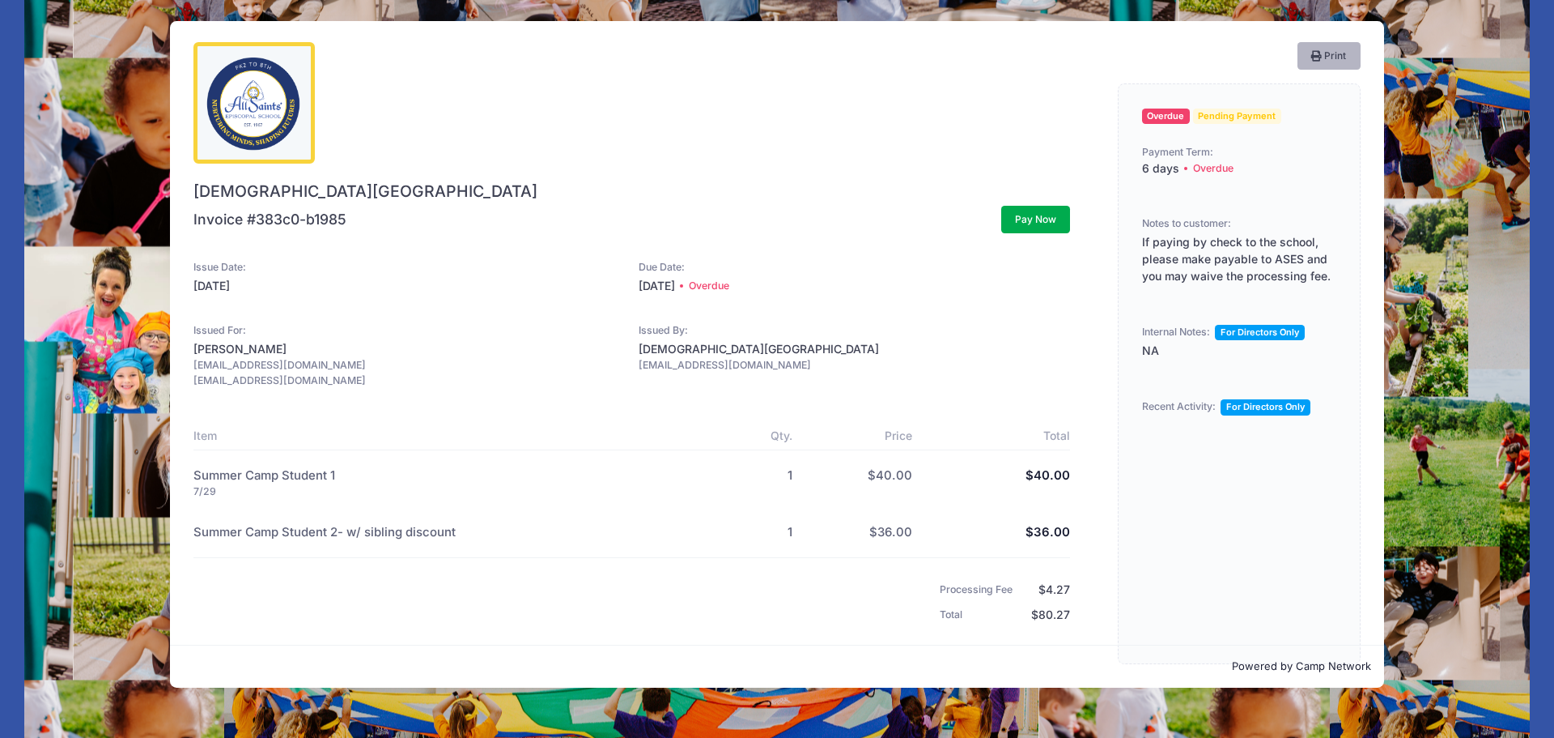
click at [1333, 53] on button "Print" at bounding box center [1329, 56] width 63 height 28
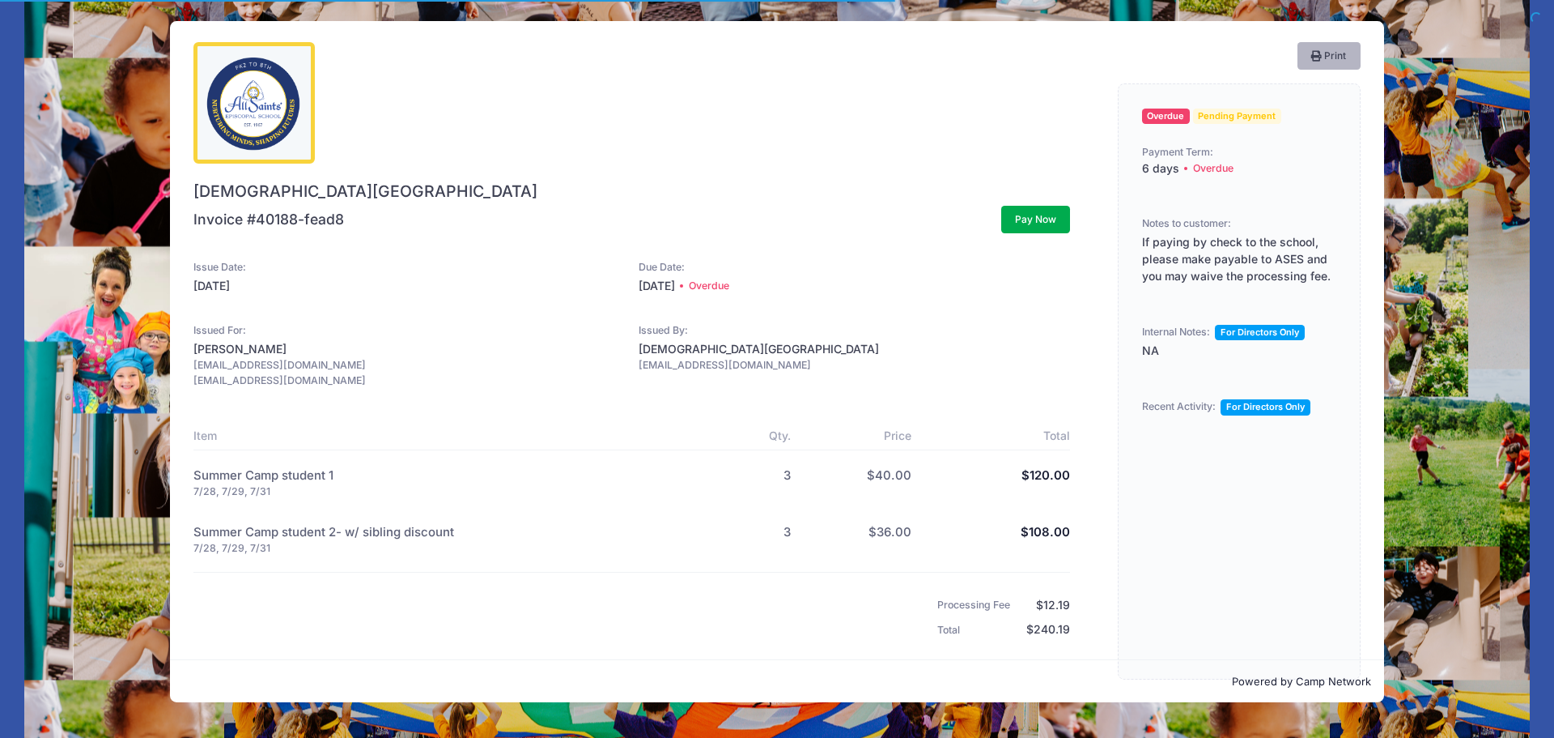
click at [1346, 53] on button "Print" at bounding box center [1329, 56] width 63 height 28
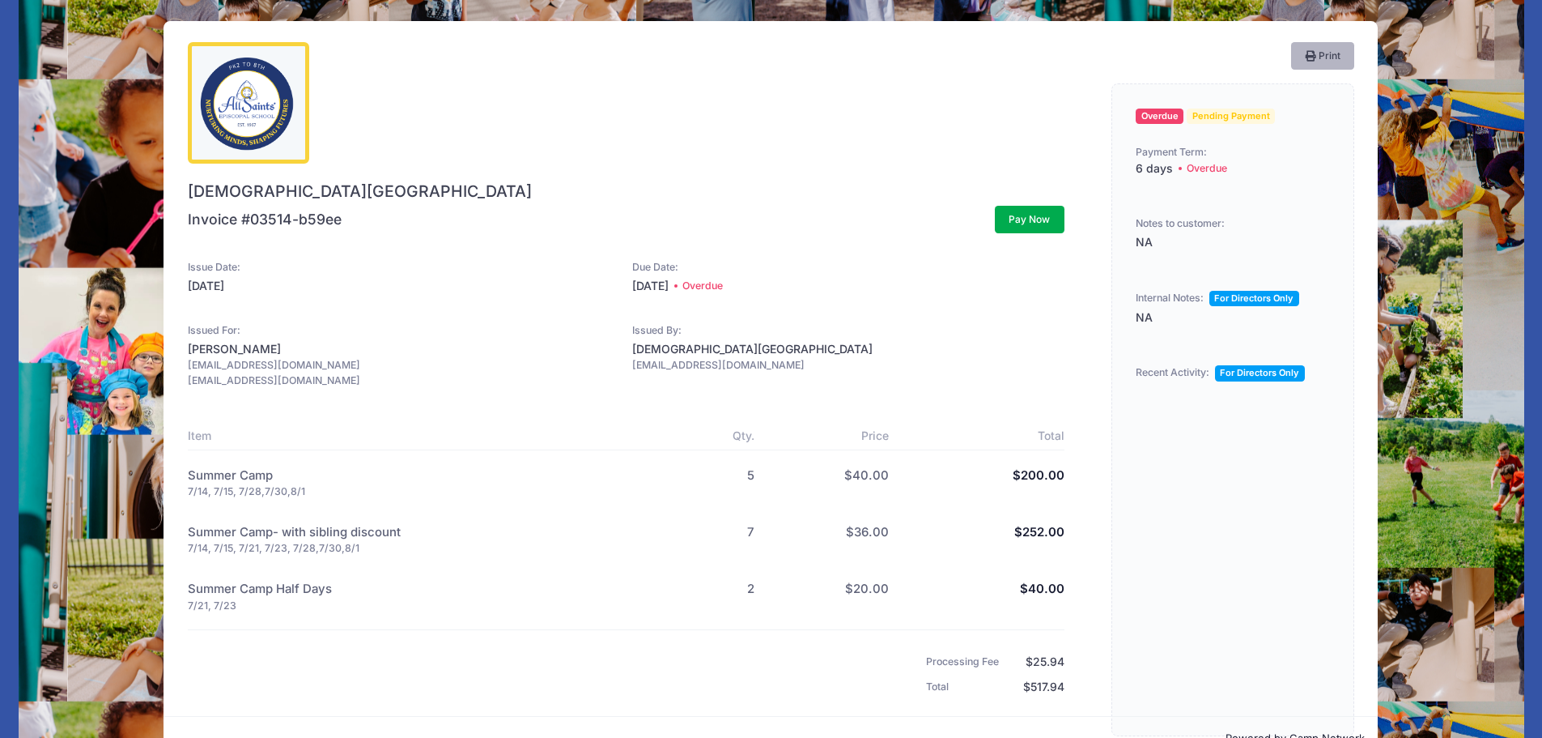
click at [1328, 59] on button "Print" at bounding box center [1322, 56] width 63 height 28
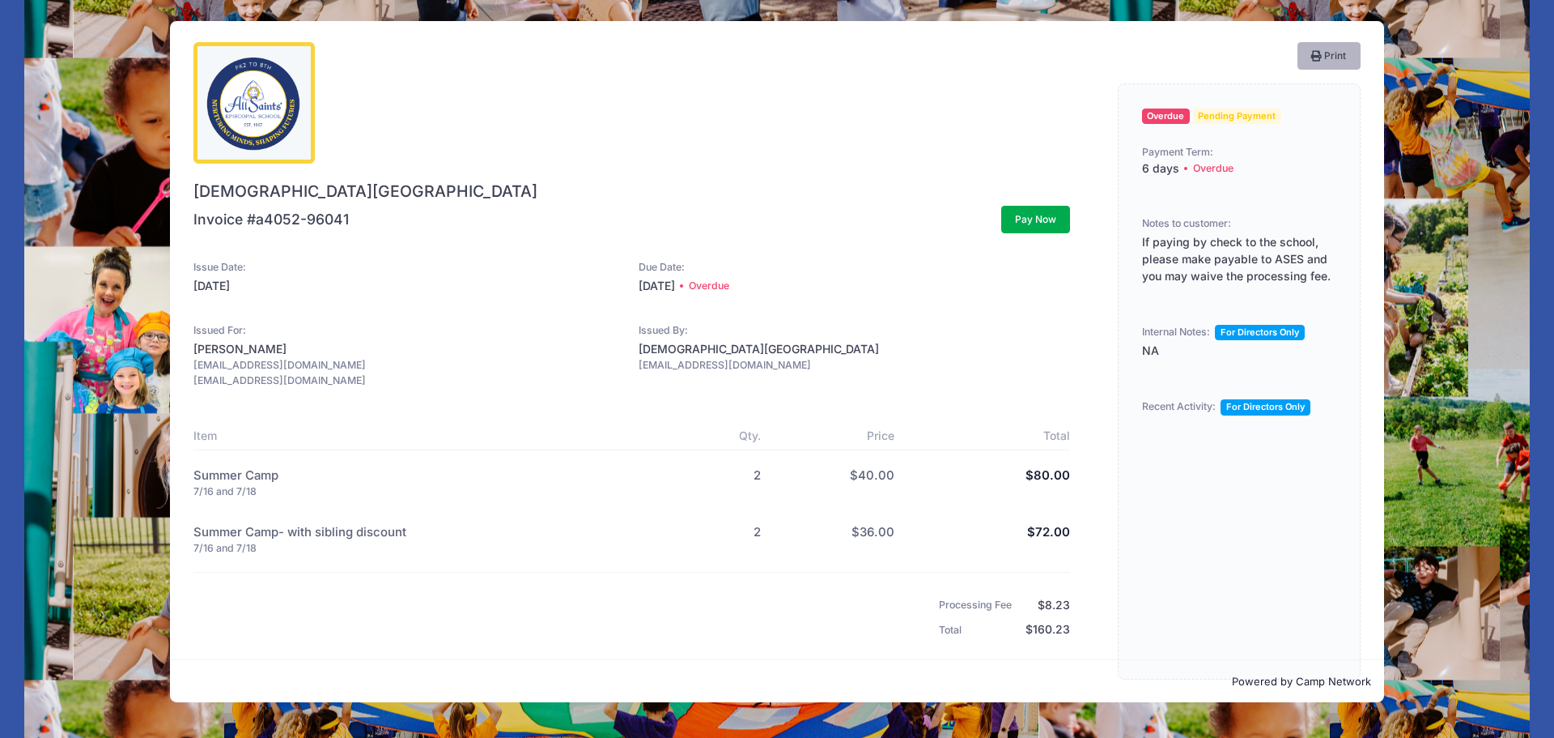
click at [1337, 49] on button "Print" at bounding box center [1329, 56] width 63 height 28
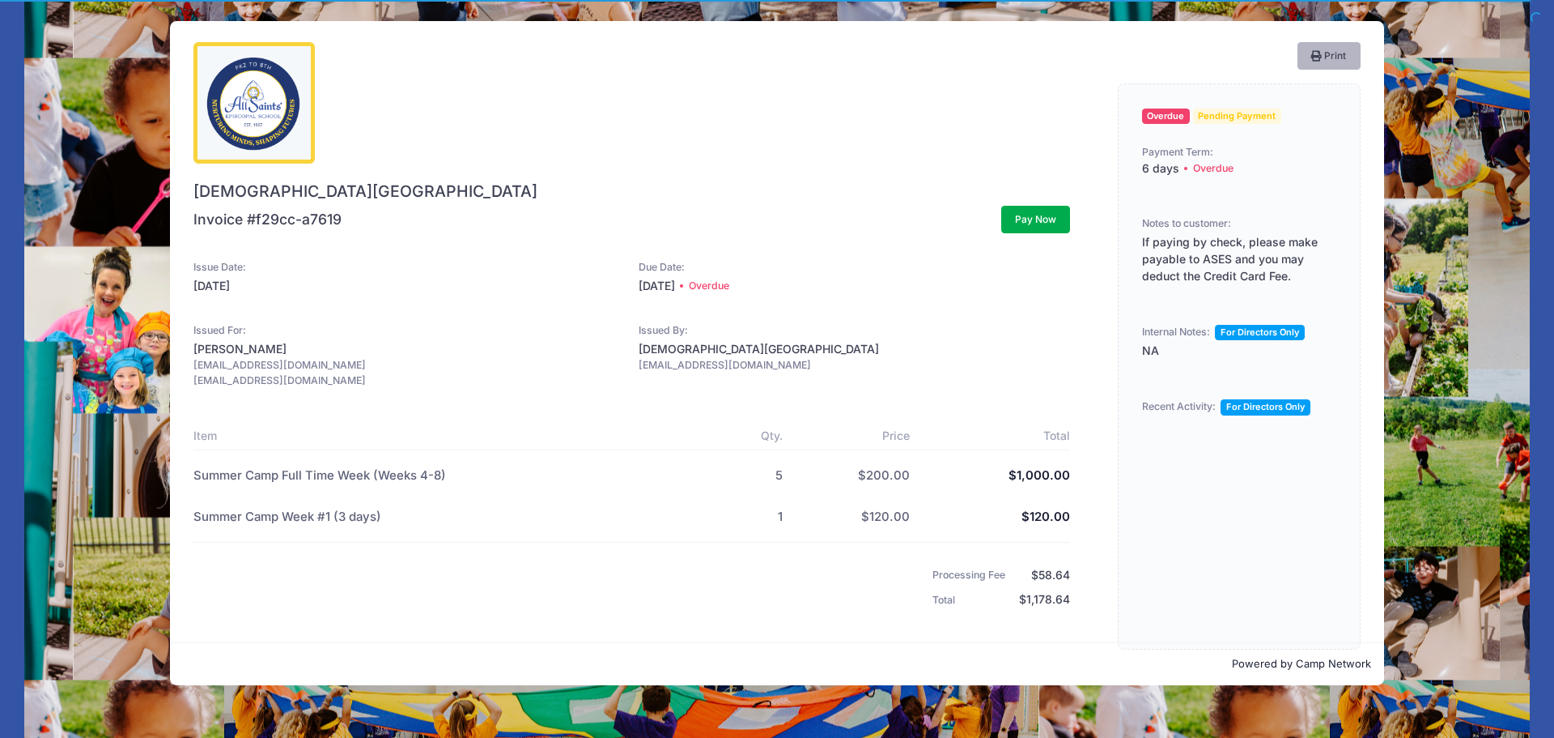
click at [1337, 58] on button "Print" at bounding box center [1329, 56] width 63 height 28
